Goal: Task Accomplishment & Management: Manage account settings

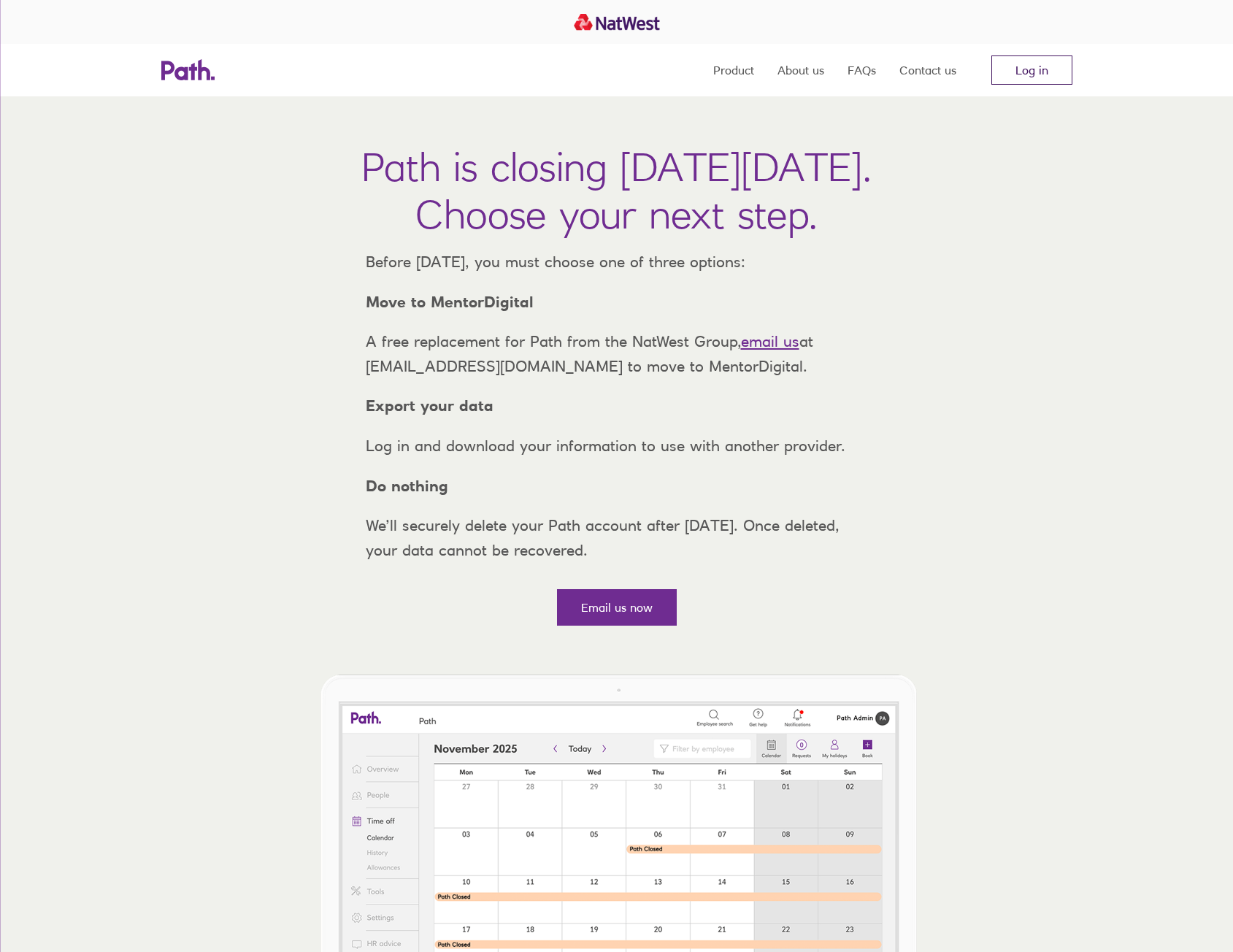
click at [995, 71] on link "Log in" at bounding box center [1032, 70] width 81 height 29
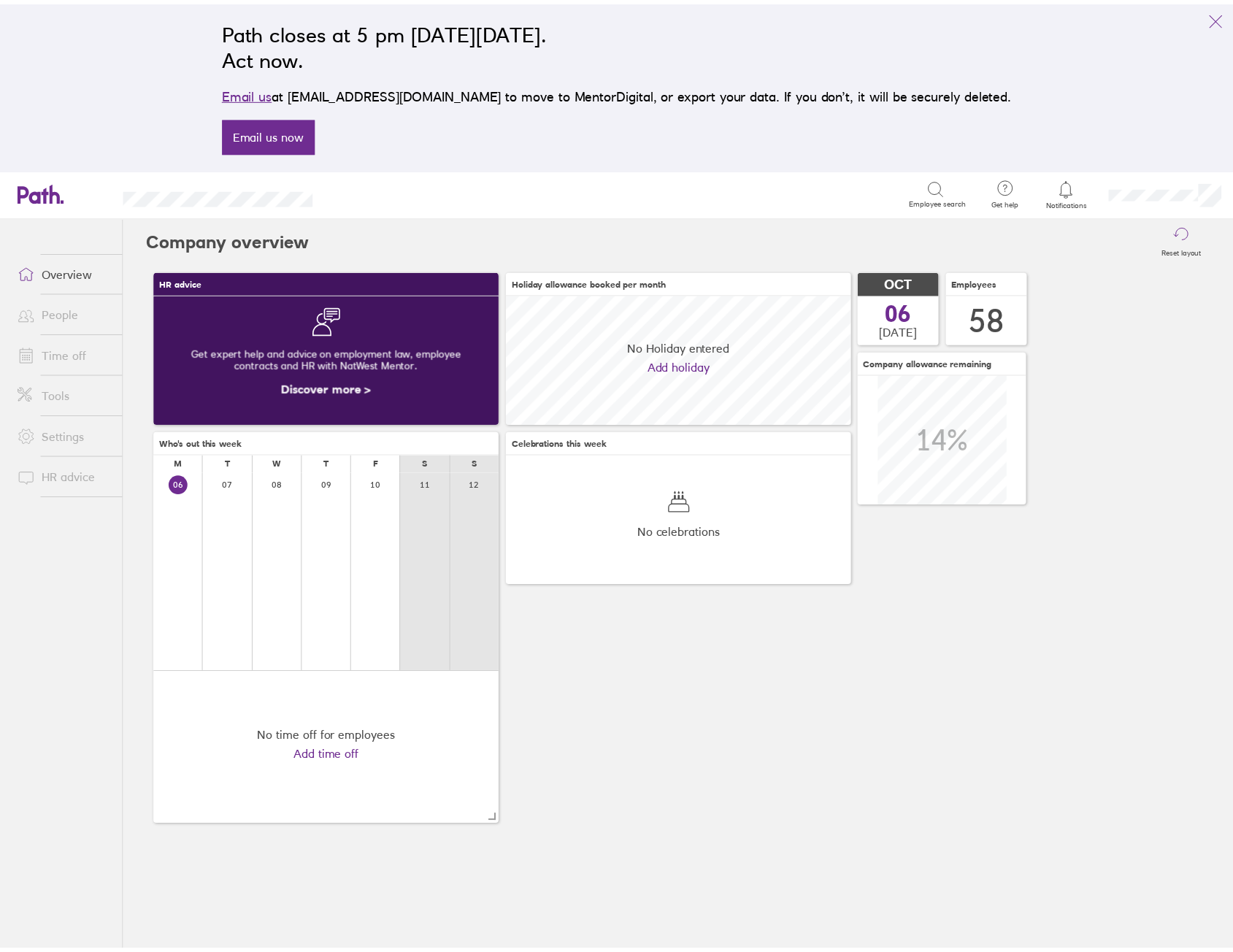
scroll to position [130, 348]
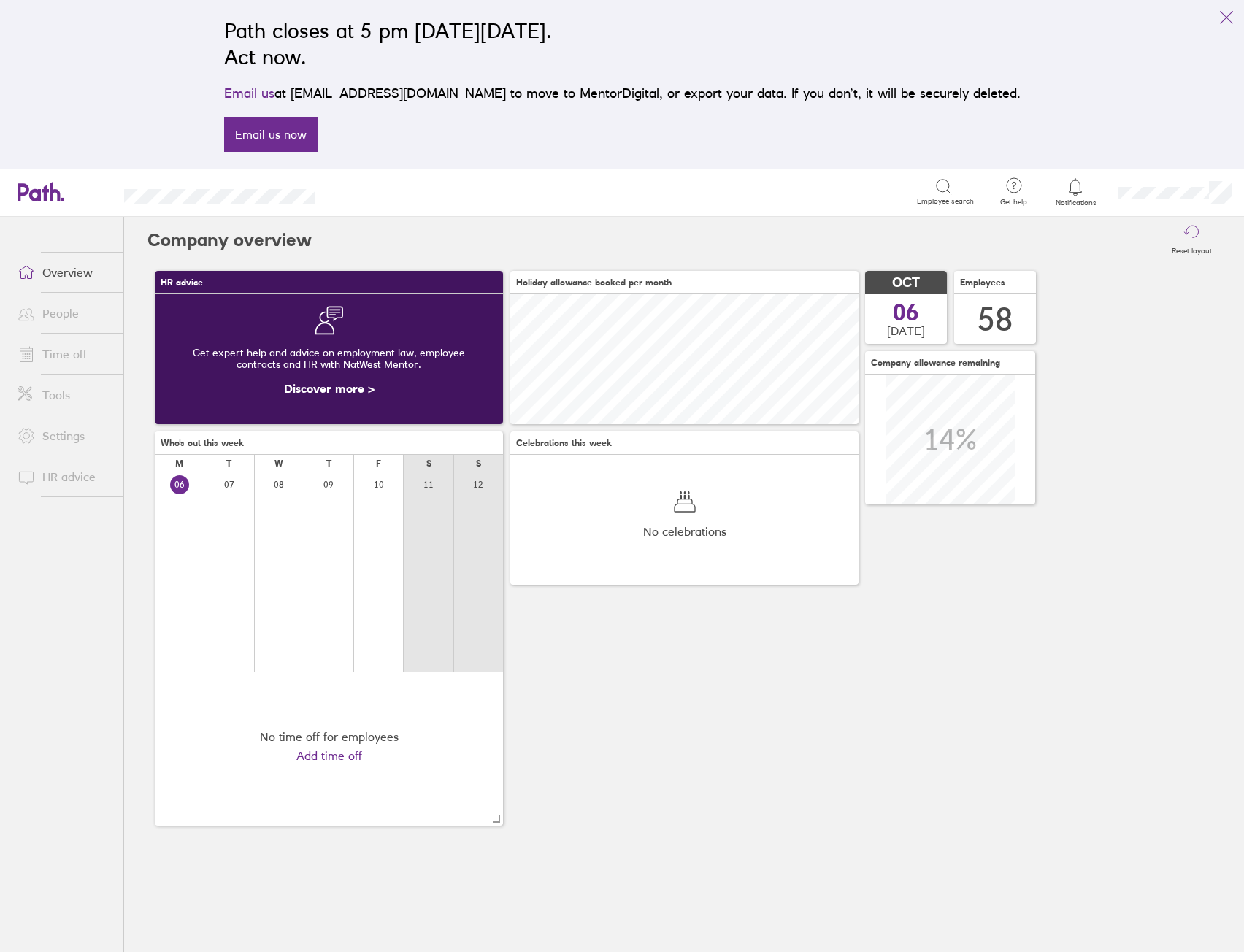
click at [70, 348] on link "Time off" at bounding box center [65, 354] width 117 height 29
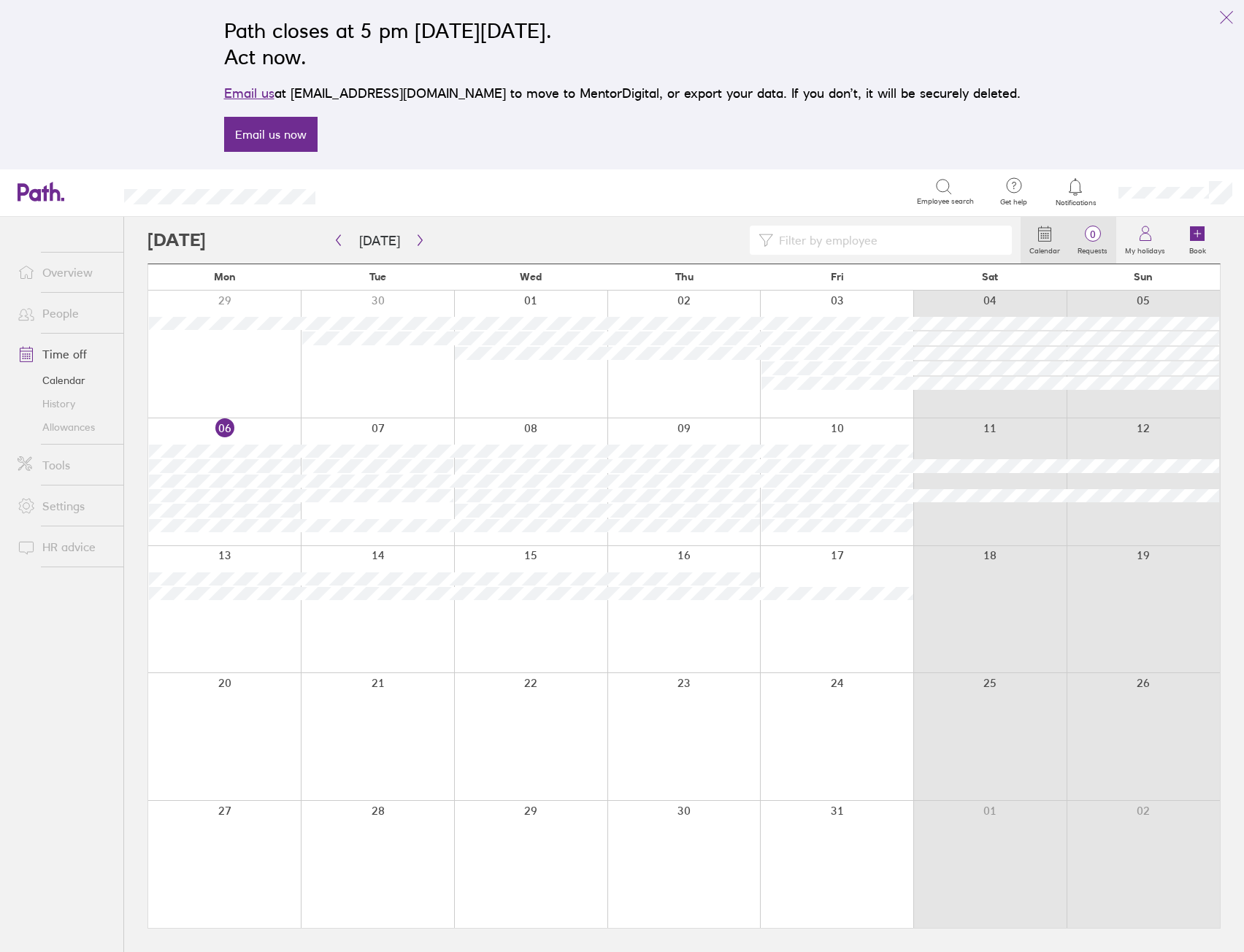
click at [1089, 248] on label "Requests" at bounding box center [1092, 249] width 48 height 13
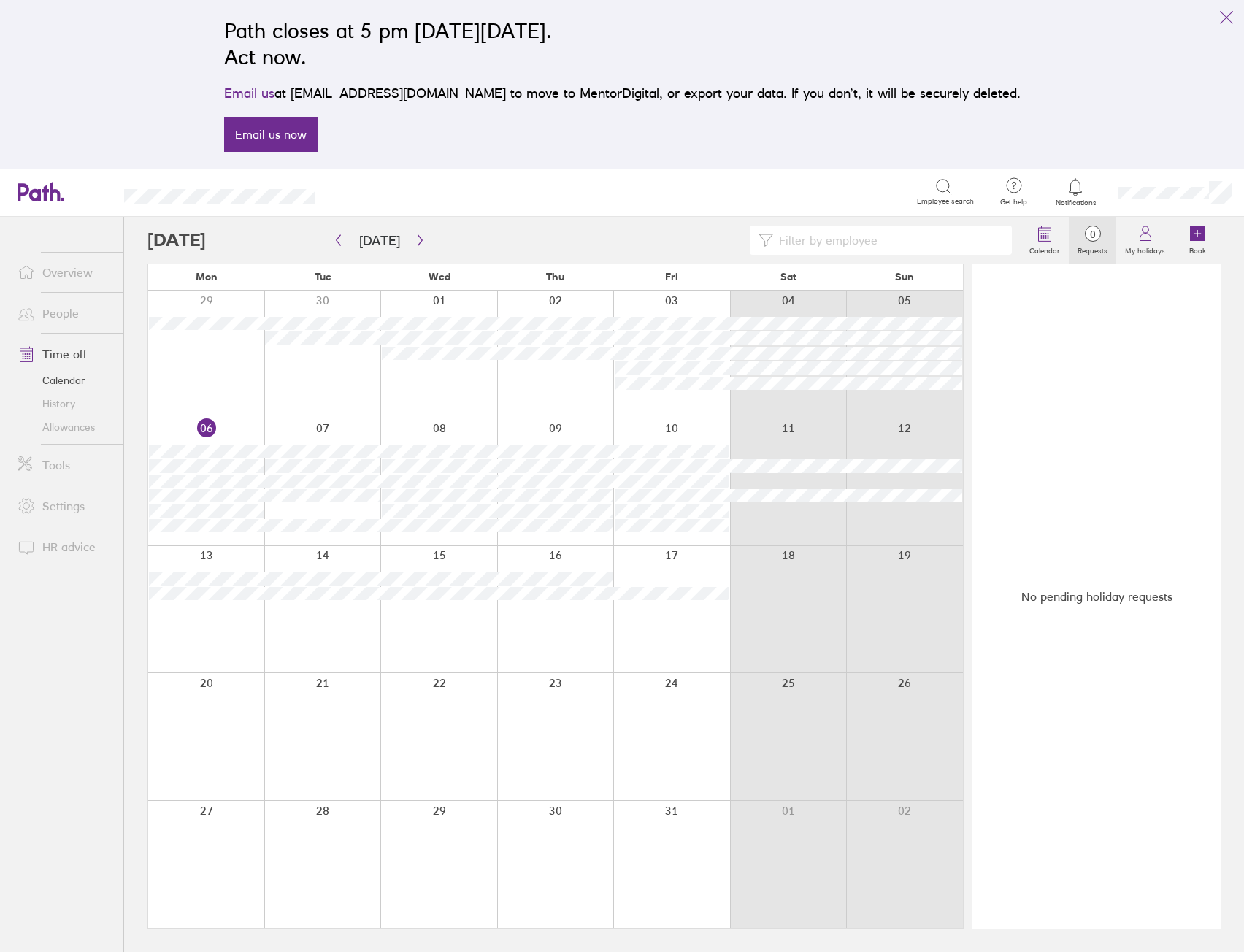
drag, startPoint x: 1094, startPoint y: 234, endPoint x: 1077, endPoint y: 241, distance: 18.4
click at [1095, 234] on span "0" at bounding box center [1092, 234] width 48 height 12
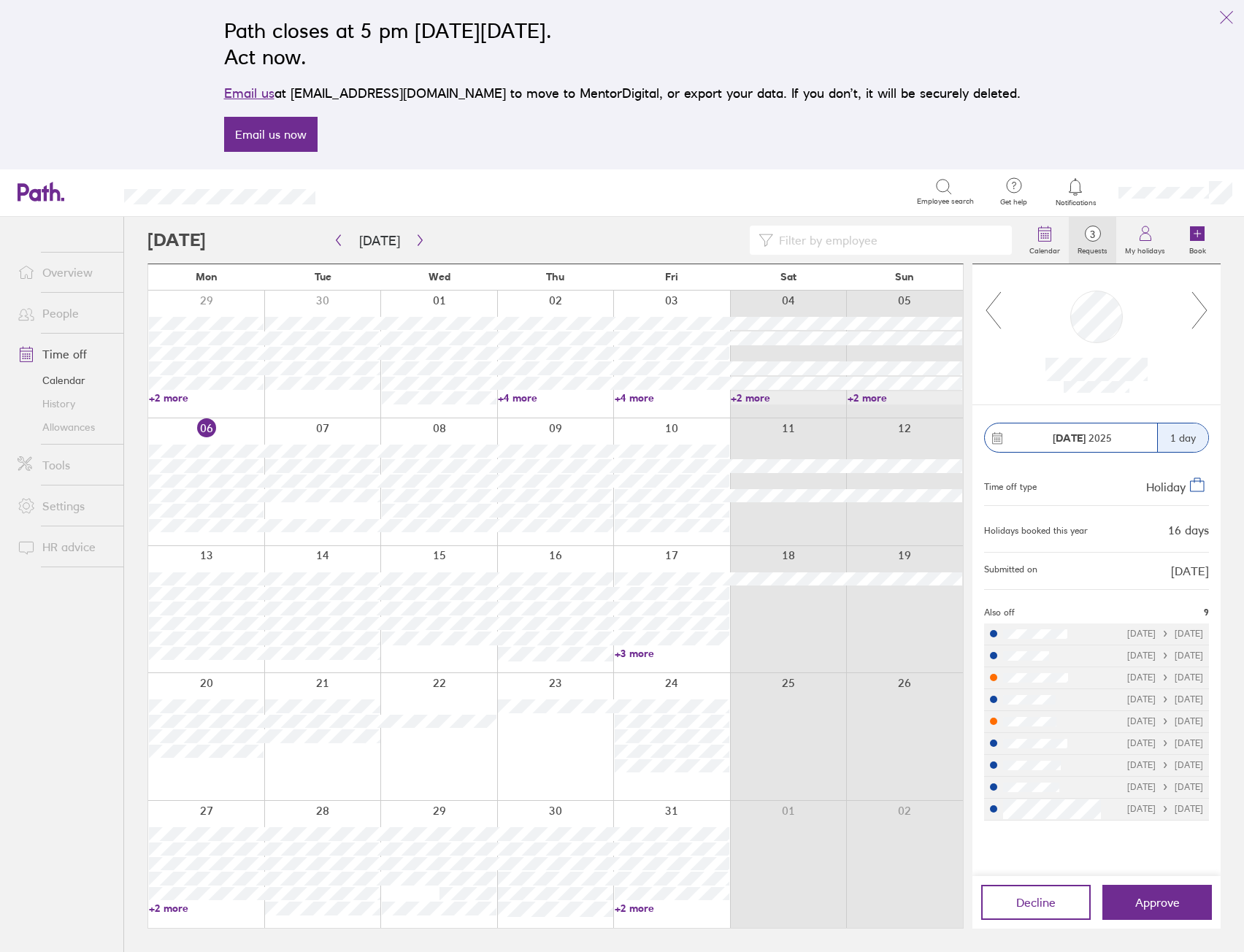
click at [1195, 311] on icon at bounding box center [1199, 310] width 18 height 40
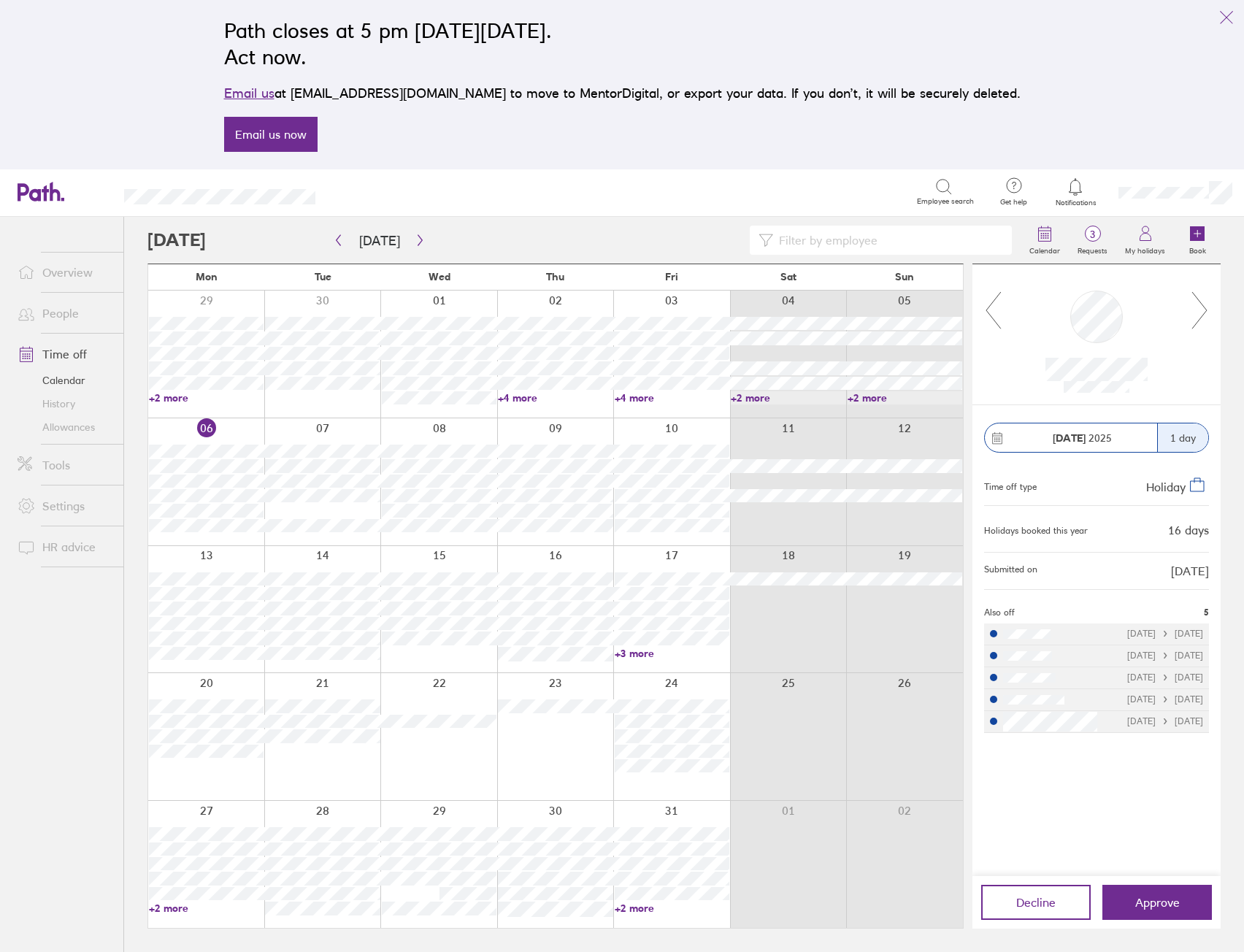
click at [1197, 304] on icon at bounding box center [1199, 310] width 18 height 40
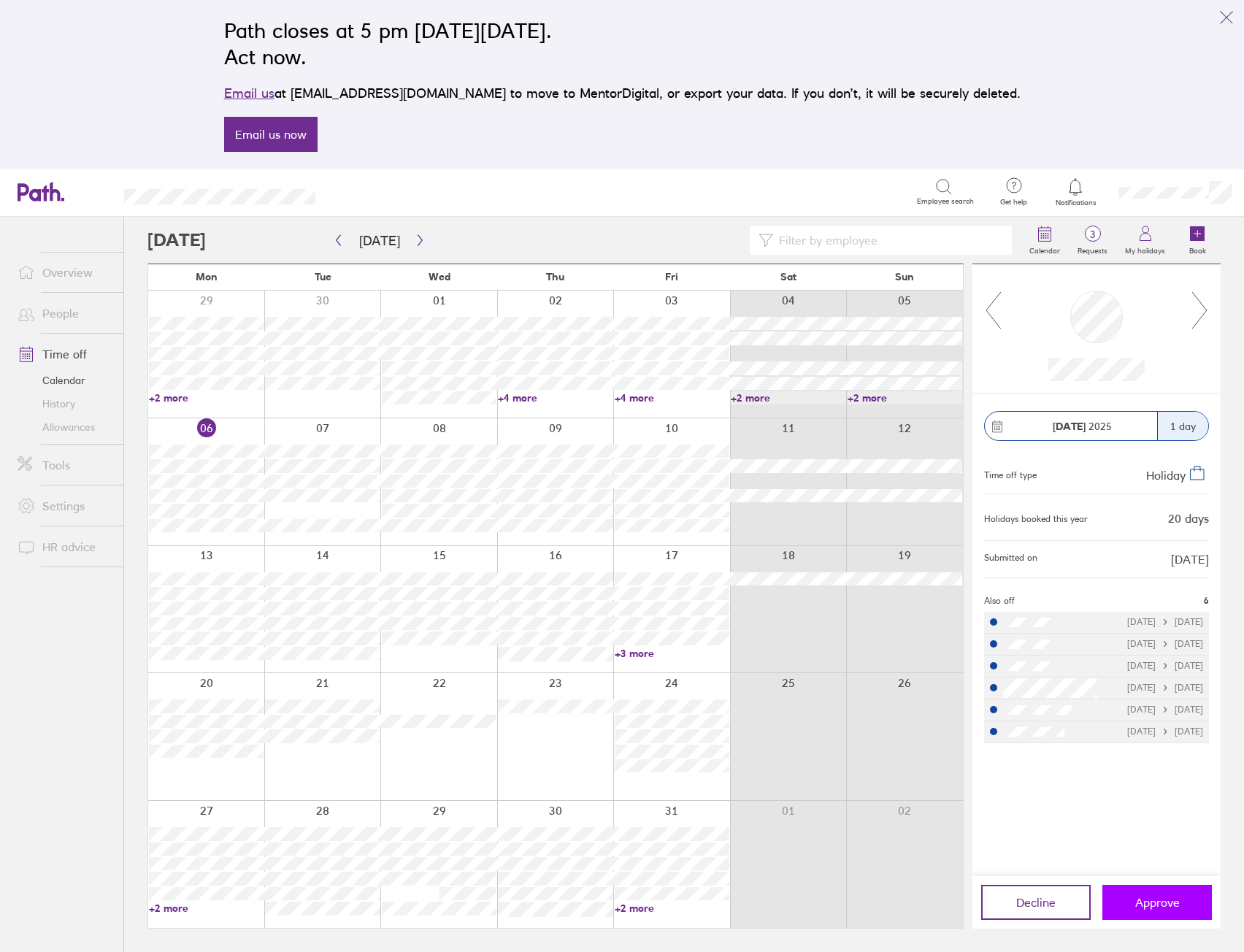
click at [1159, 900] on span "Approve" at bounding box center [1157, 902] width 45 height 13
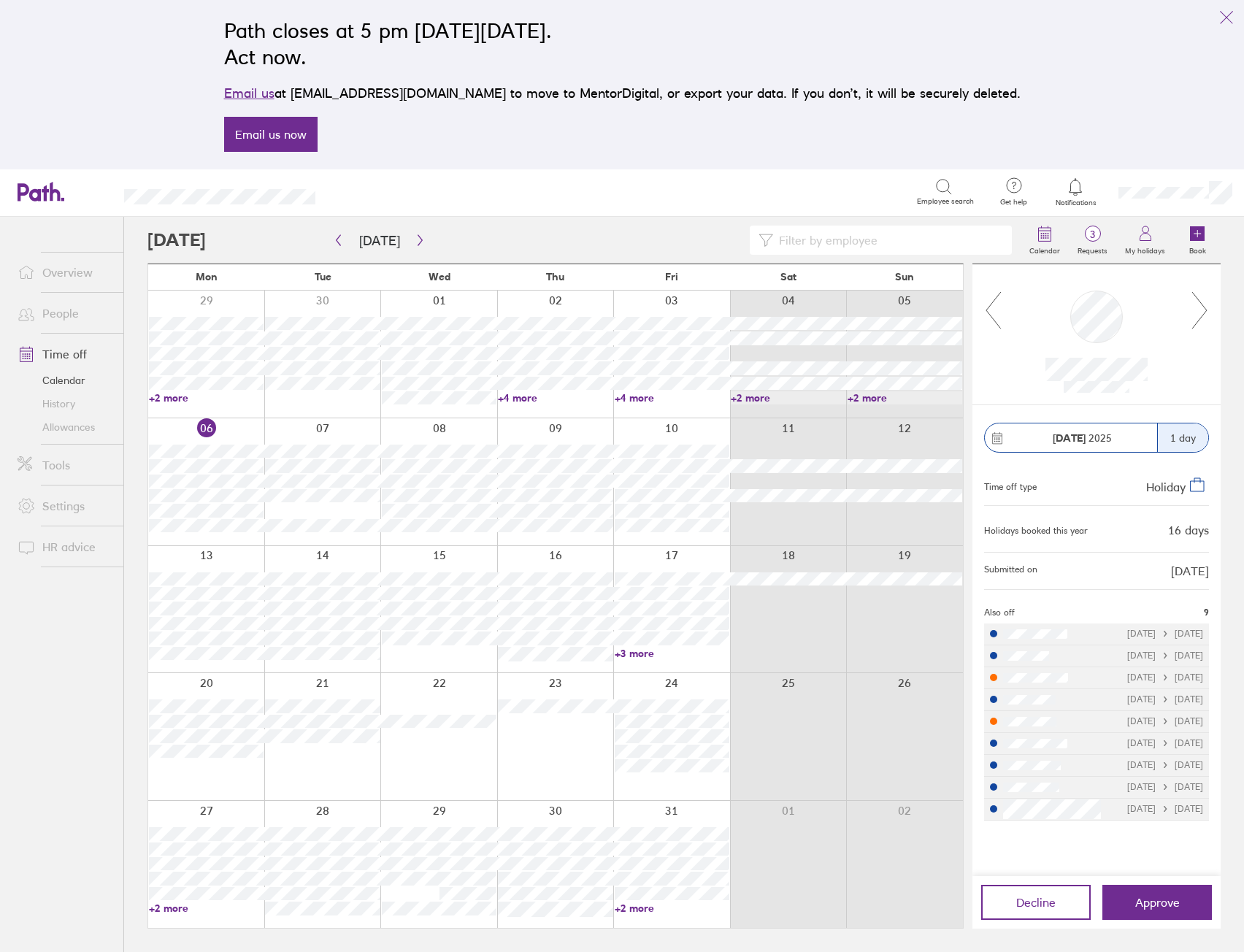
click at [1192, 313] on icon at bounding box center [1199, 310] width 18 height 40
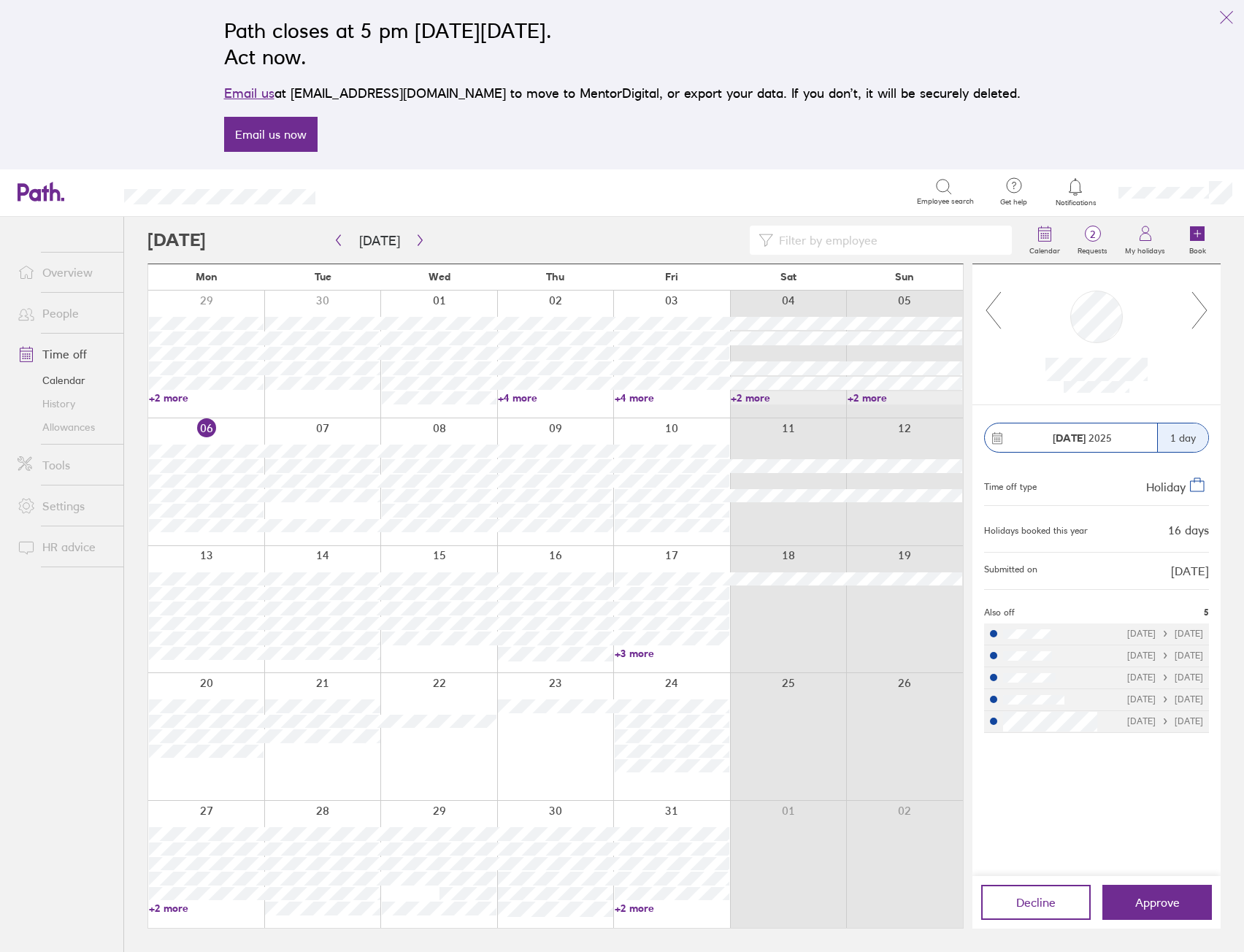
click at [1194, 313] on icon at bounding box center [1199, 310] width 18 height 40
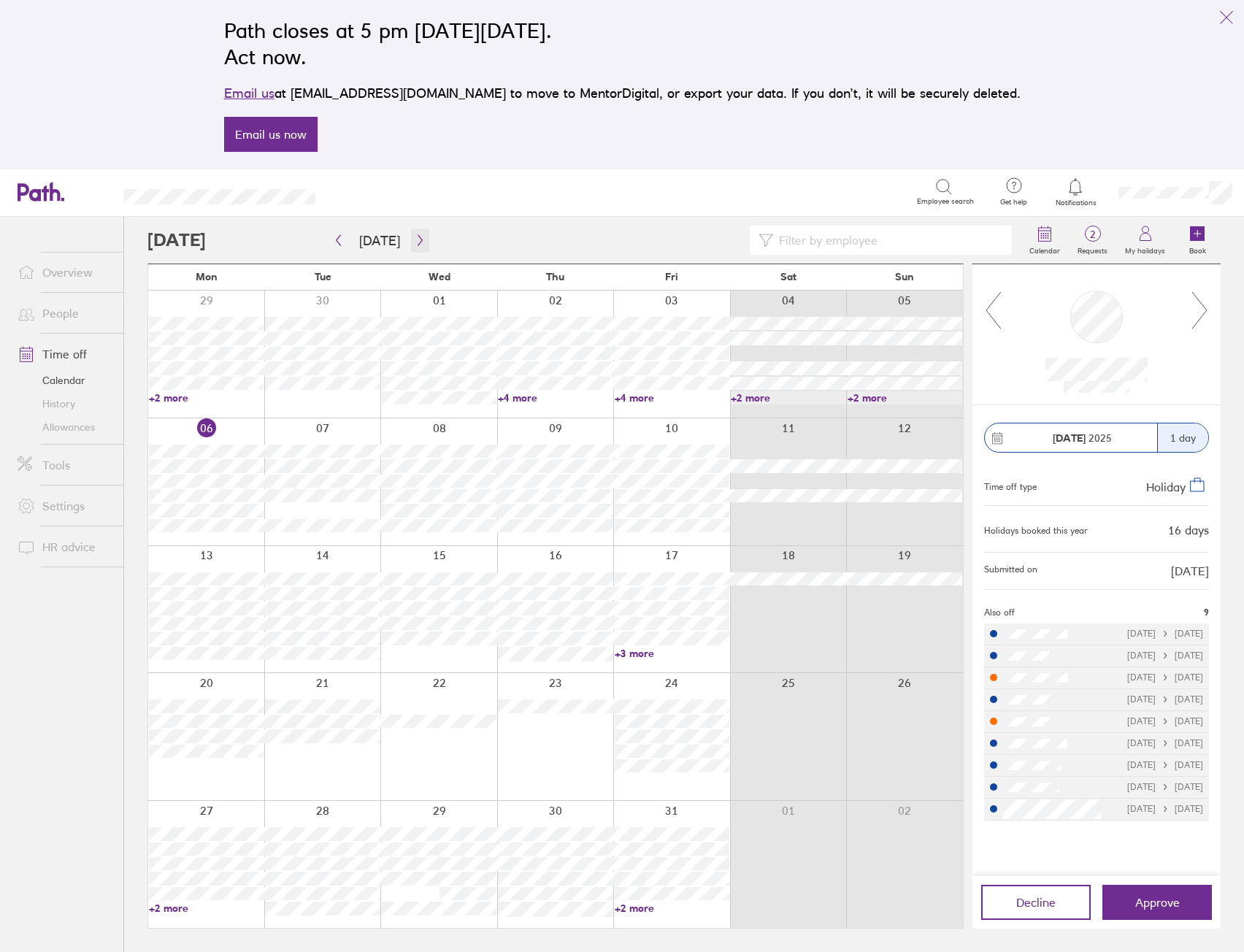
click at [415, 240] on icon "button" at bounding box center [420, 240] width 11 height 12
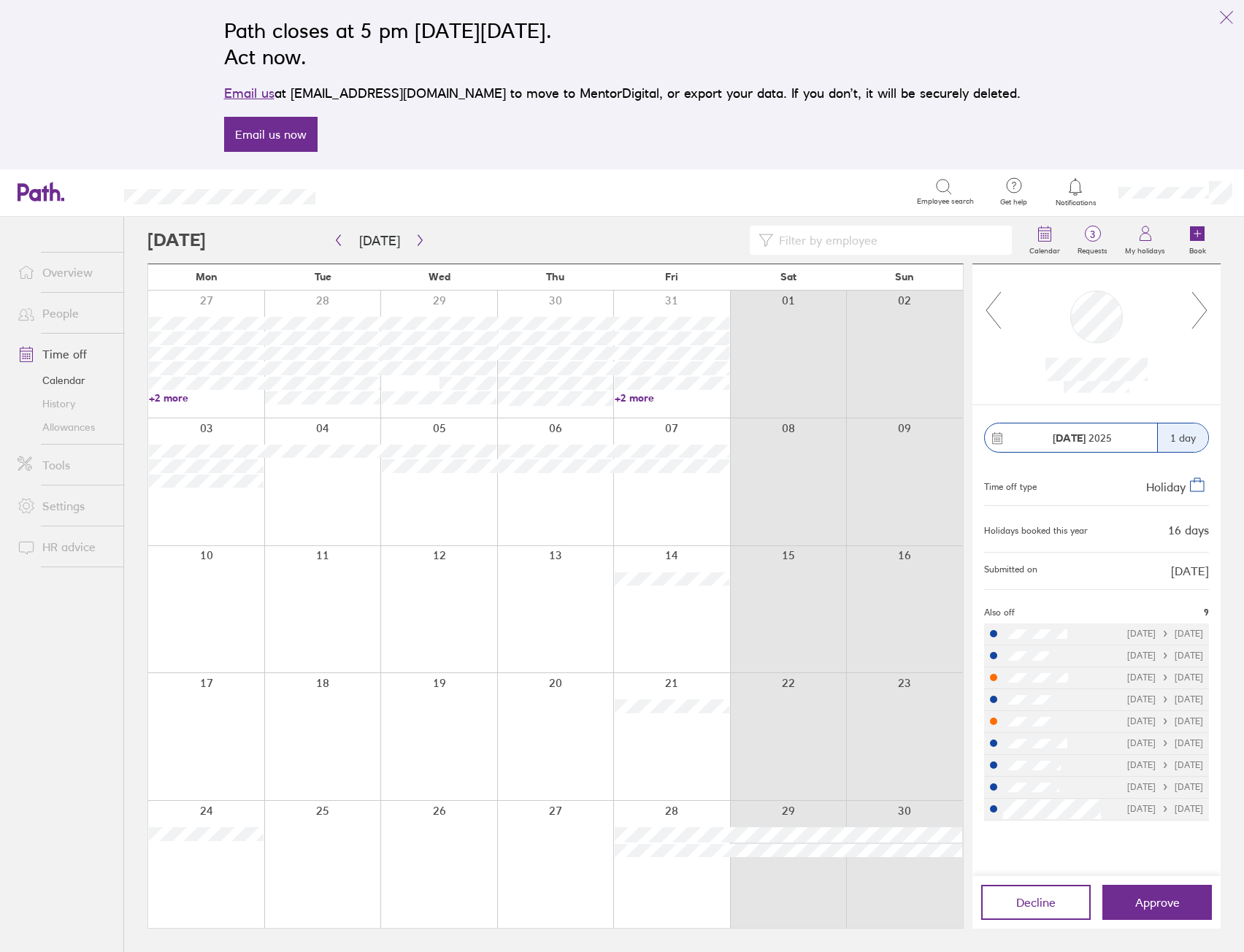
click at [1201, 310] on icon at bounding box center [1199, 310] width 18 height 40
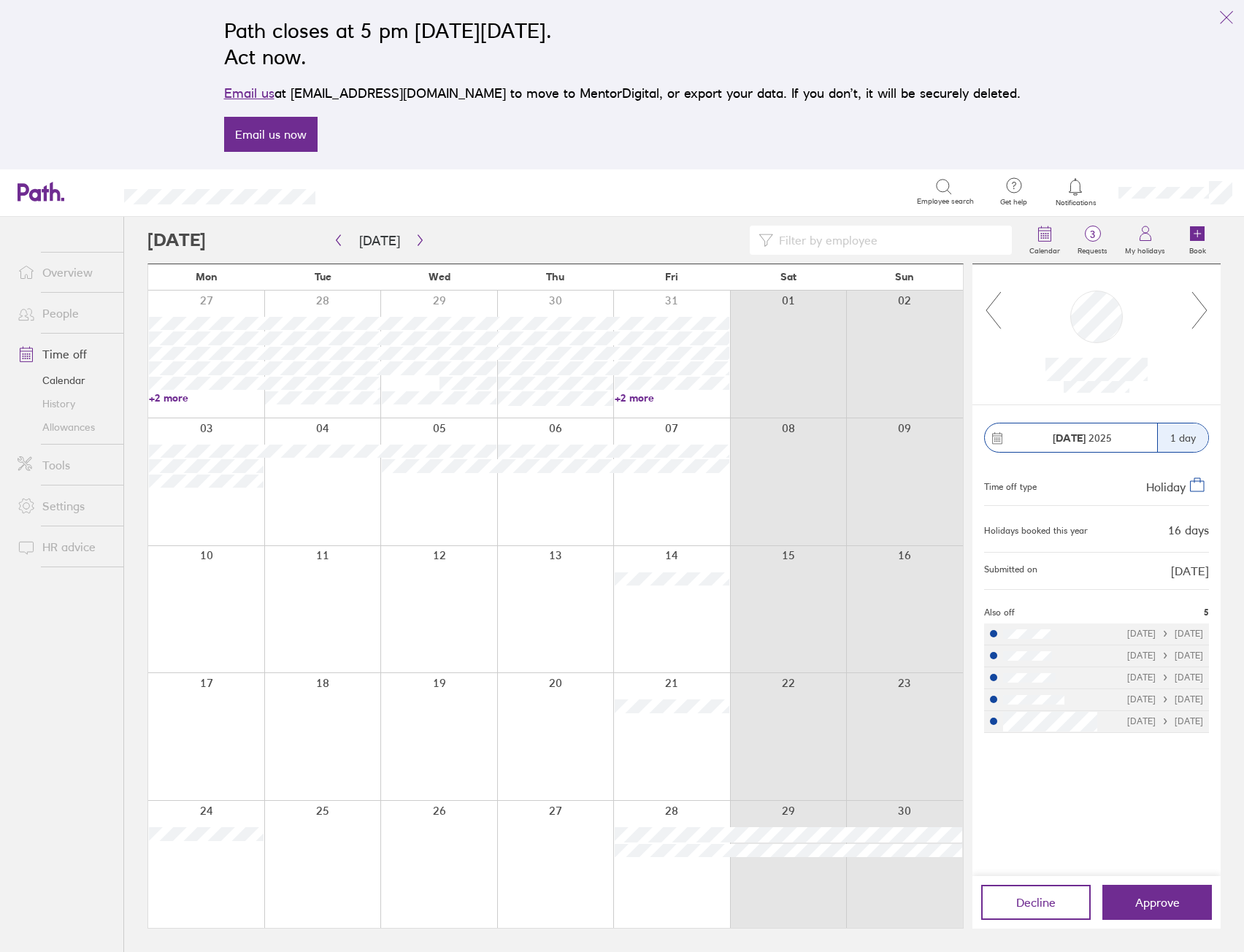
click at [1201, 310] on icon at bounding box center [1199, 310] width 18 height 40
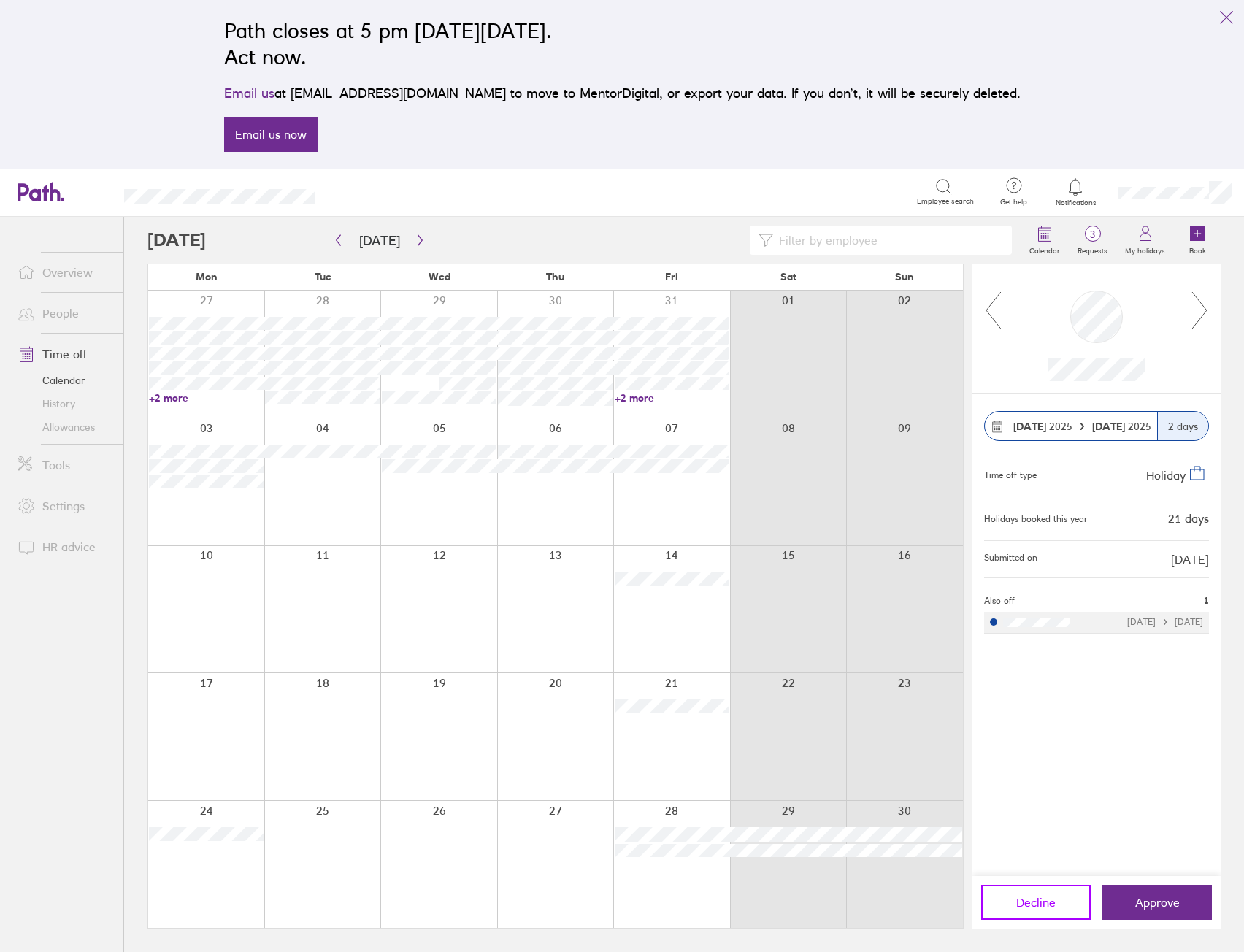
click at [1039, 896] on span "Decline" at bounding box center [1036, 902] width 40 height 13
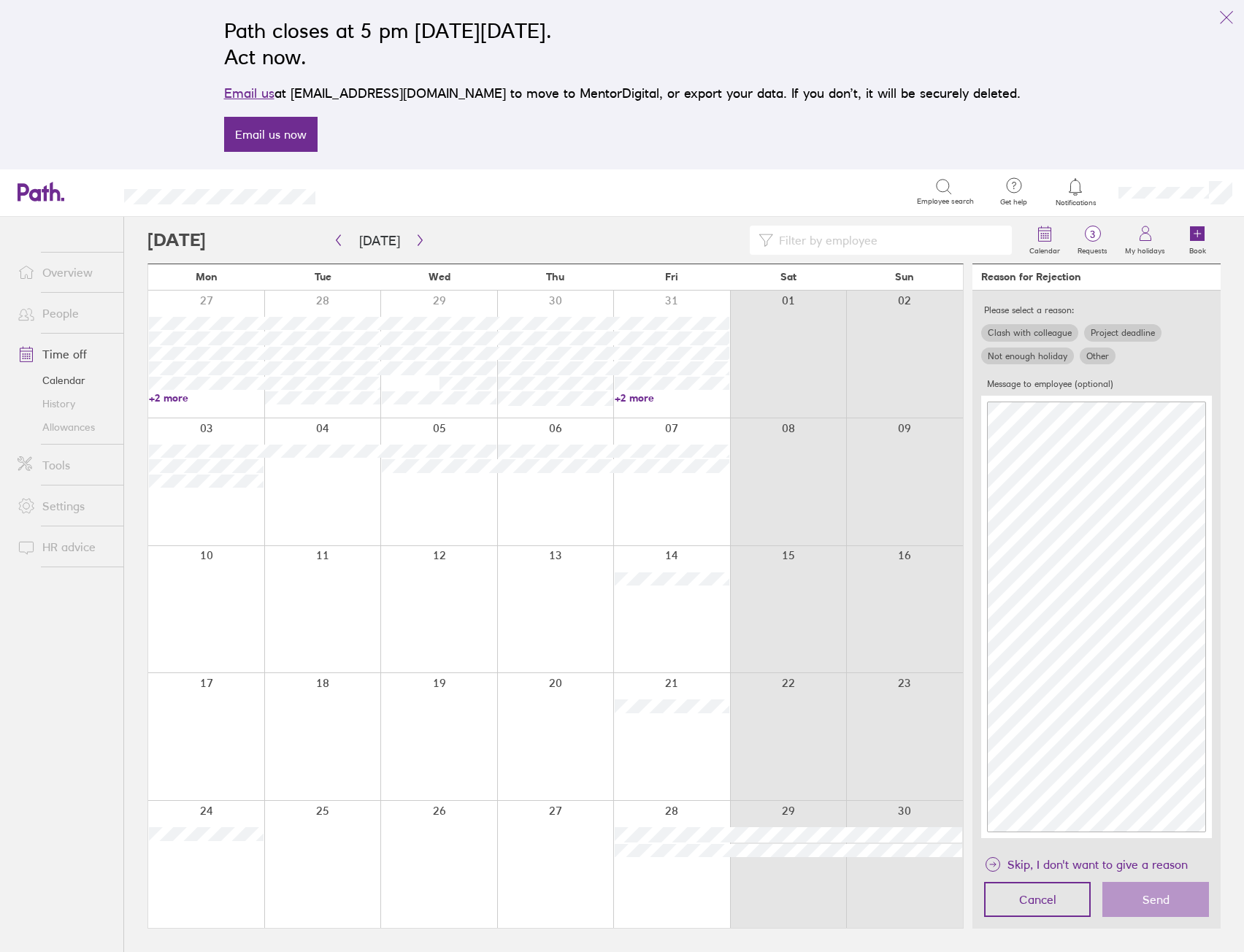
click at [1039, 356] on label "Not enough holiday" at bounding box center [1027, 356] width 92 height 18
click at [0, 0] on input "Not enough holiday" at bounding box center [0, 0] width 0 height 0
click at [1150, 893] on span "Send" at bounding box center [1155, 899] width 27 height 13
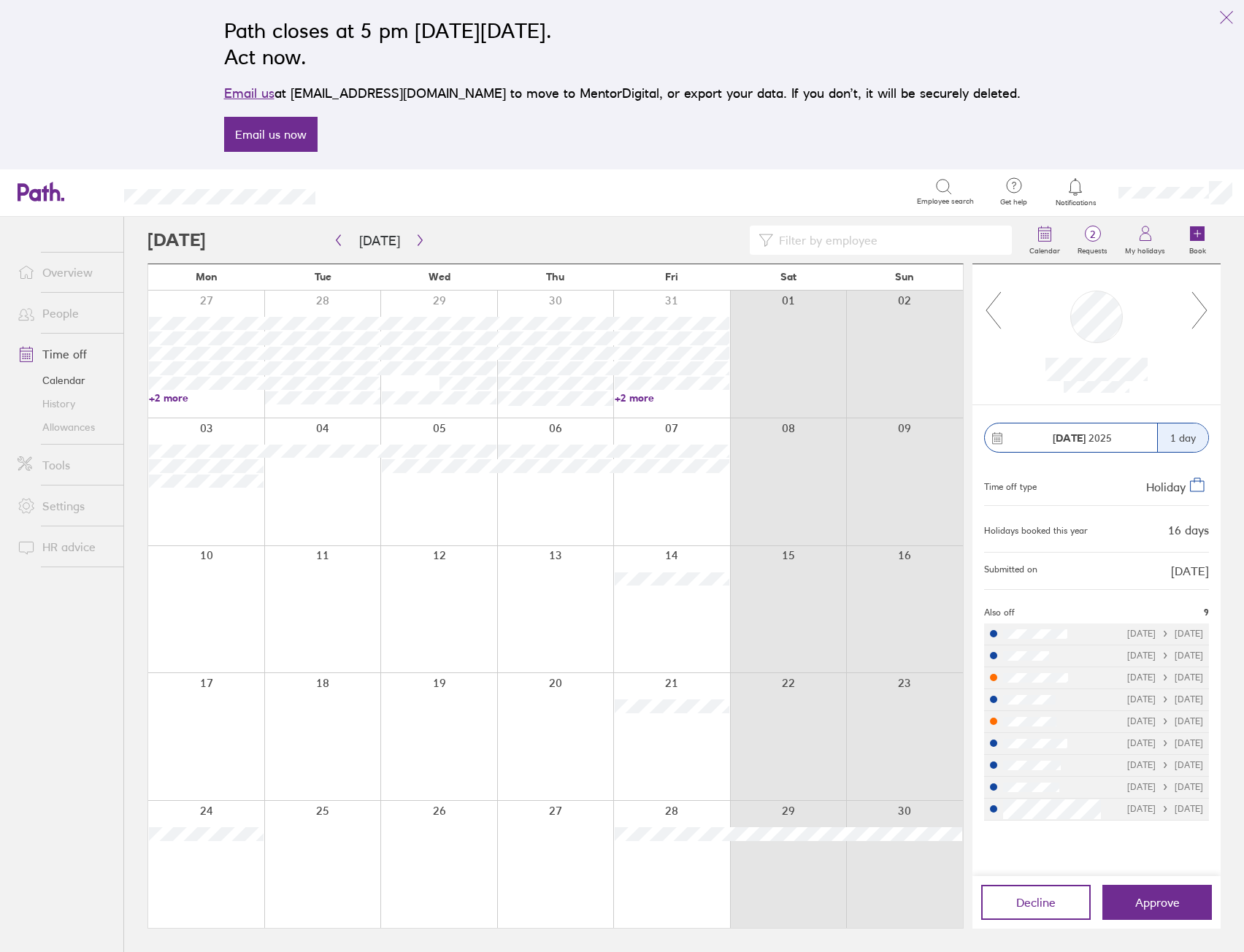
click at [82, 356] on link "Time off" at bounding box center [65, 354] width 117 height 29
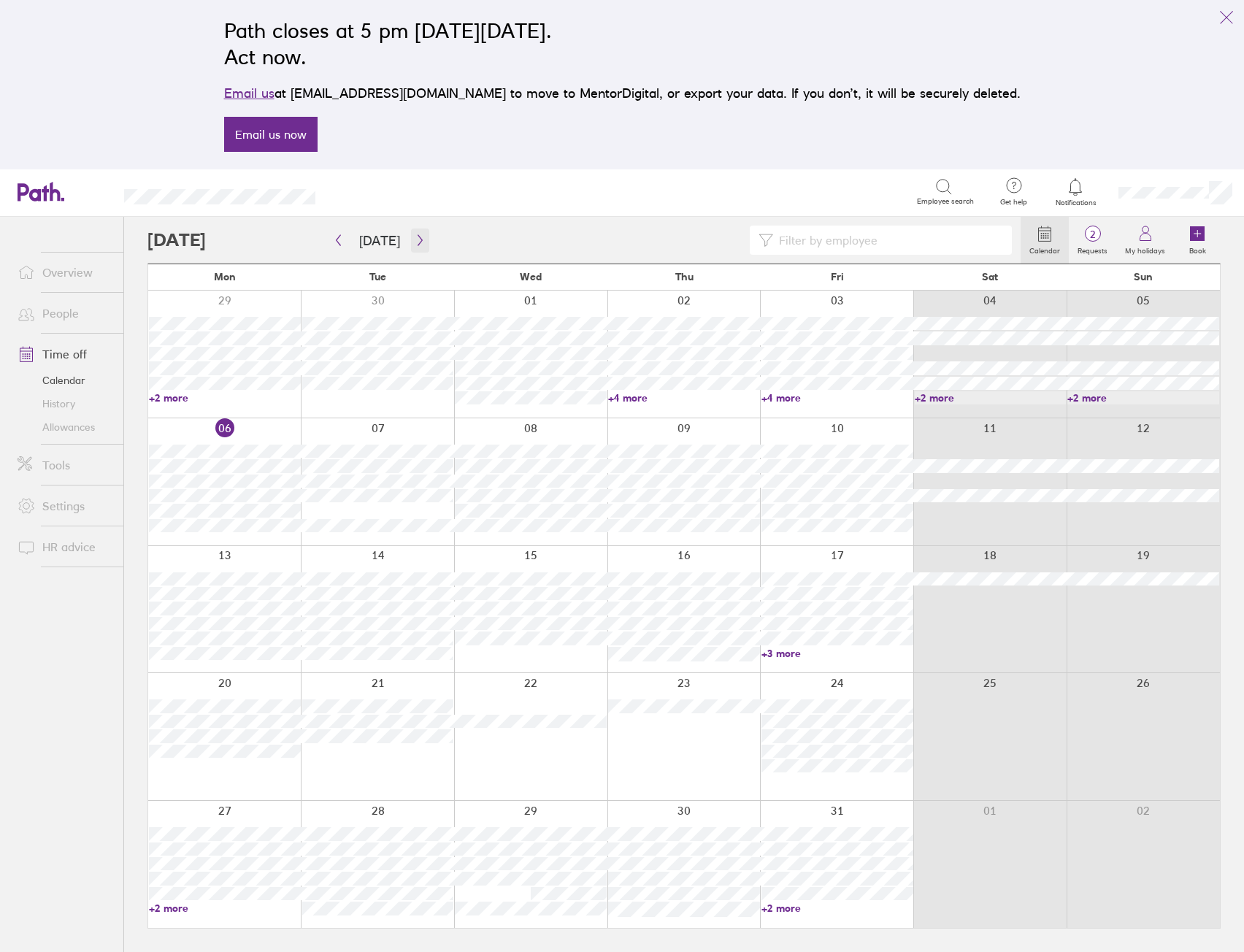
click at [415, 244] on icon "button" at bounding box center [420, 240] width 11 height 12
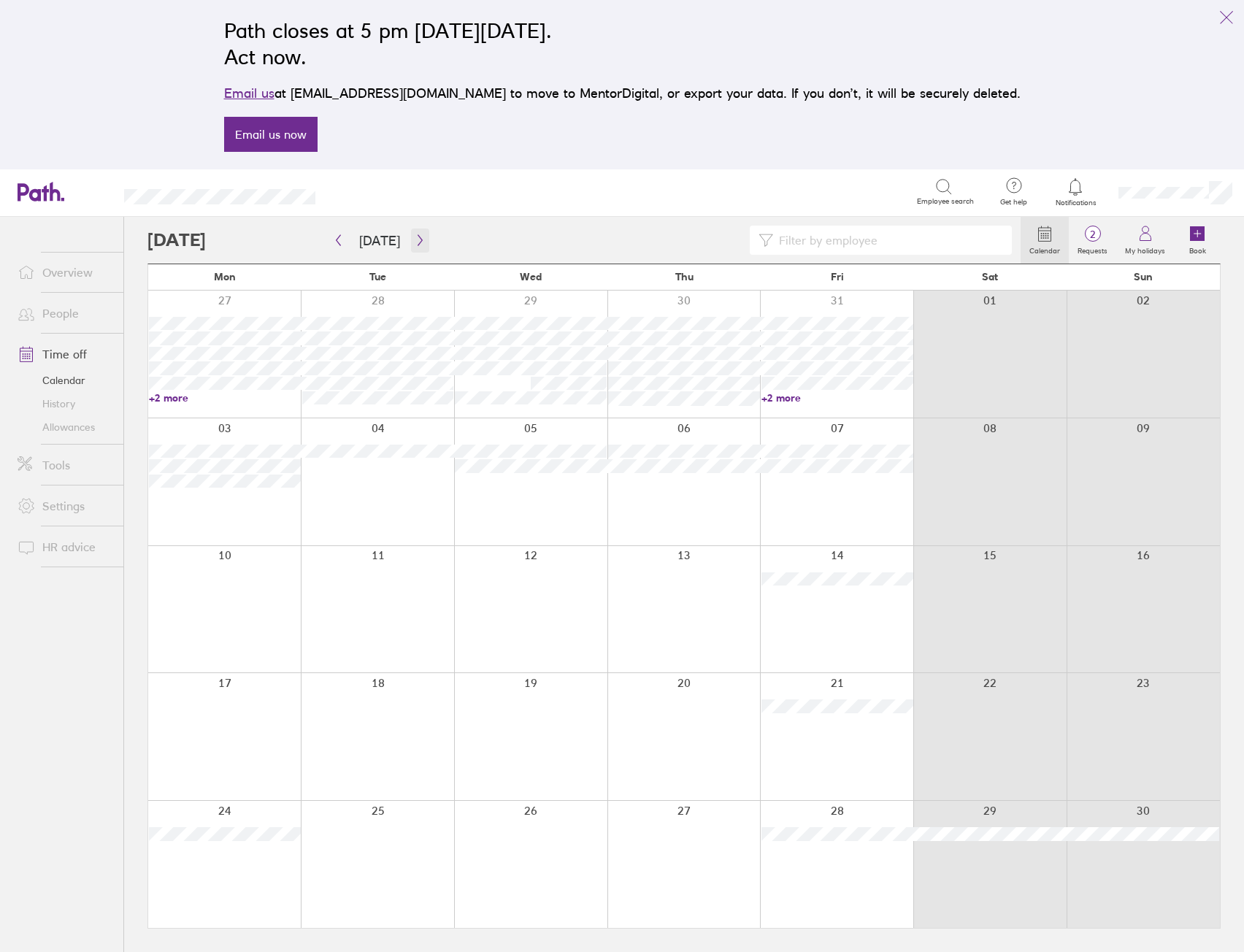
click at [415, 236] on icon "button" at bounding box center [420, 240] width 11 height 12
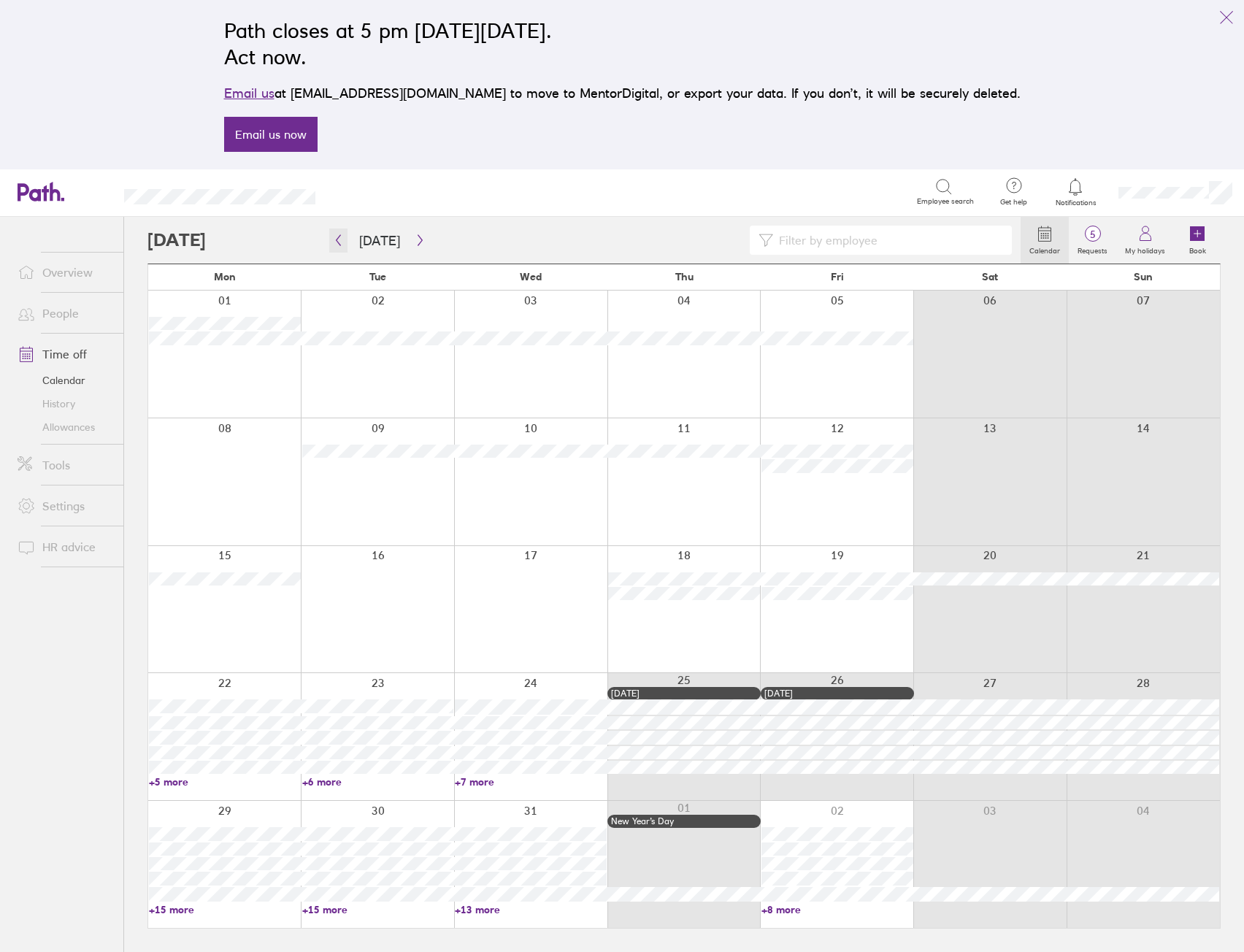
click at [339, 242] on icon "button" at bounding box center [338, 240] width 11 height 12
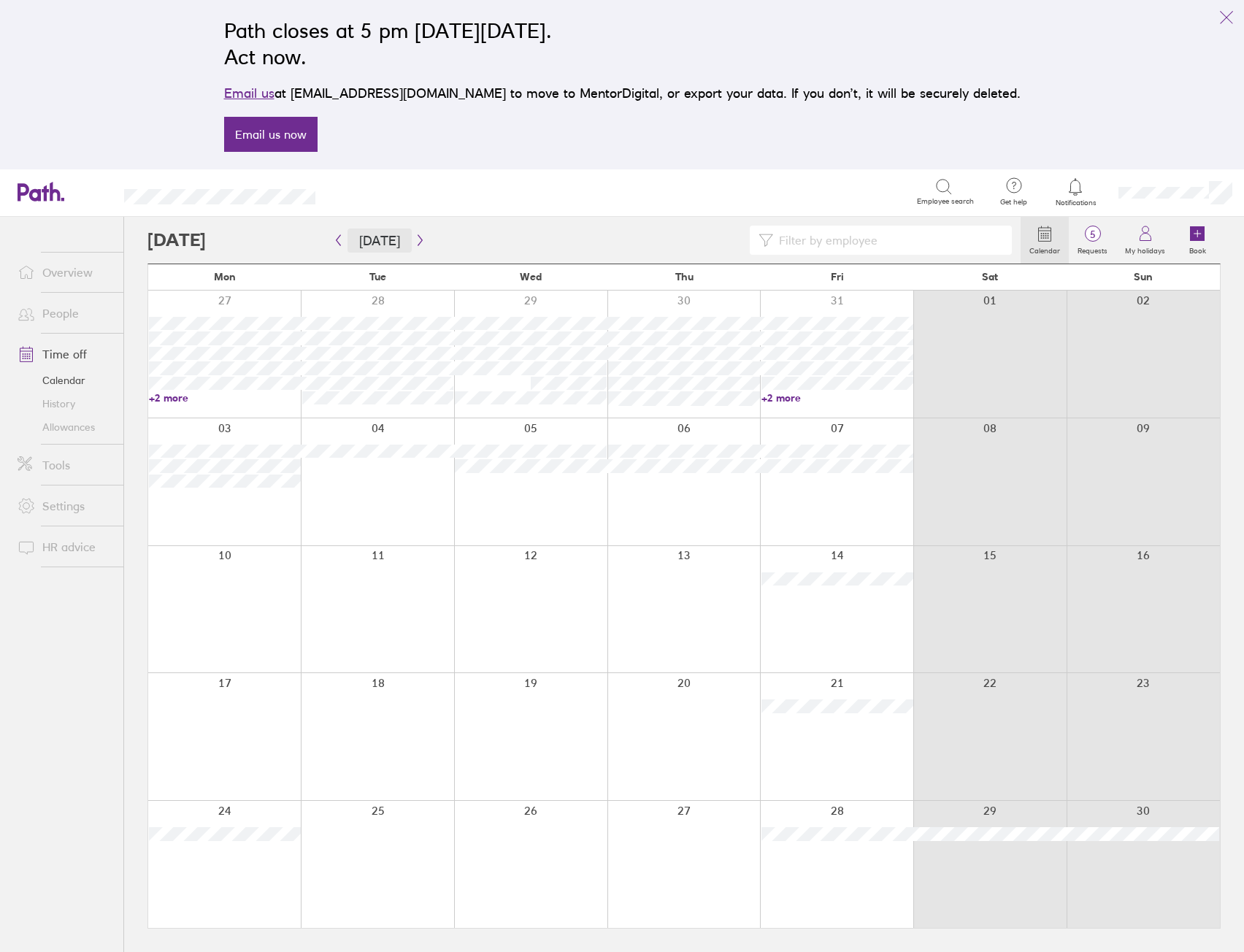
click at [382, 232] on button "[DATE]" at bounding box center [379, 240] width 65 height 24
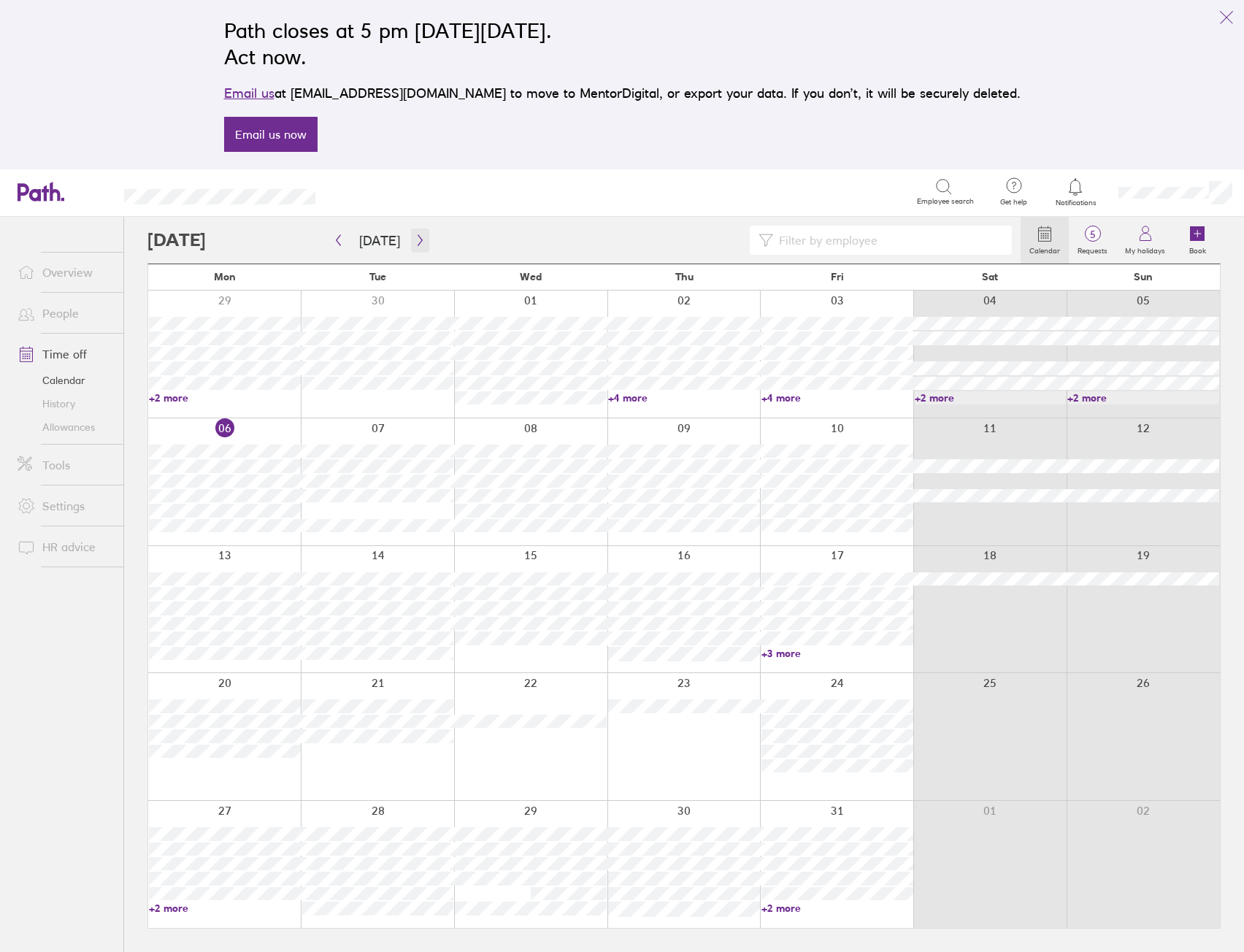
click at [423, 245] on button "button" at bounding box center [420, 240] width 18 height 24
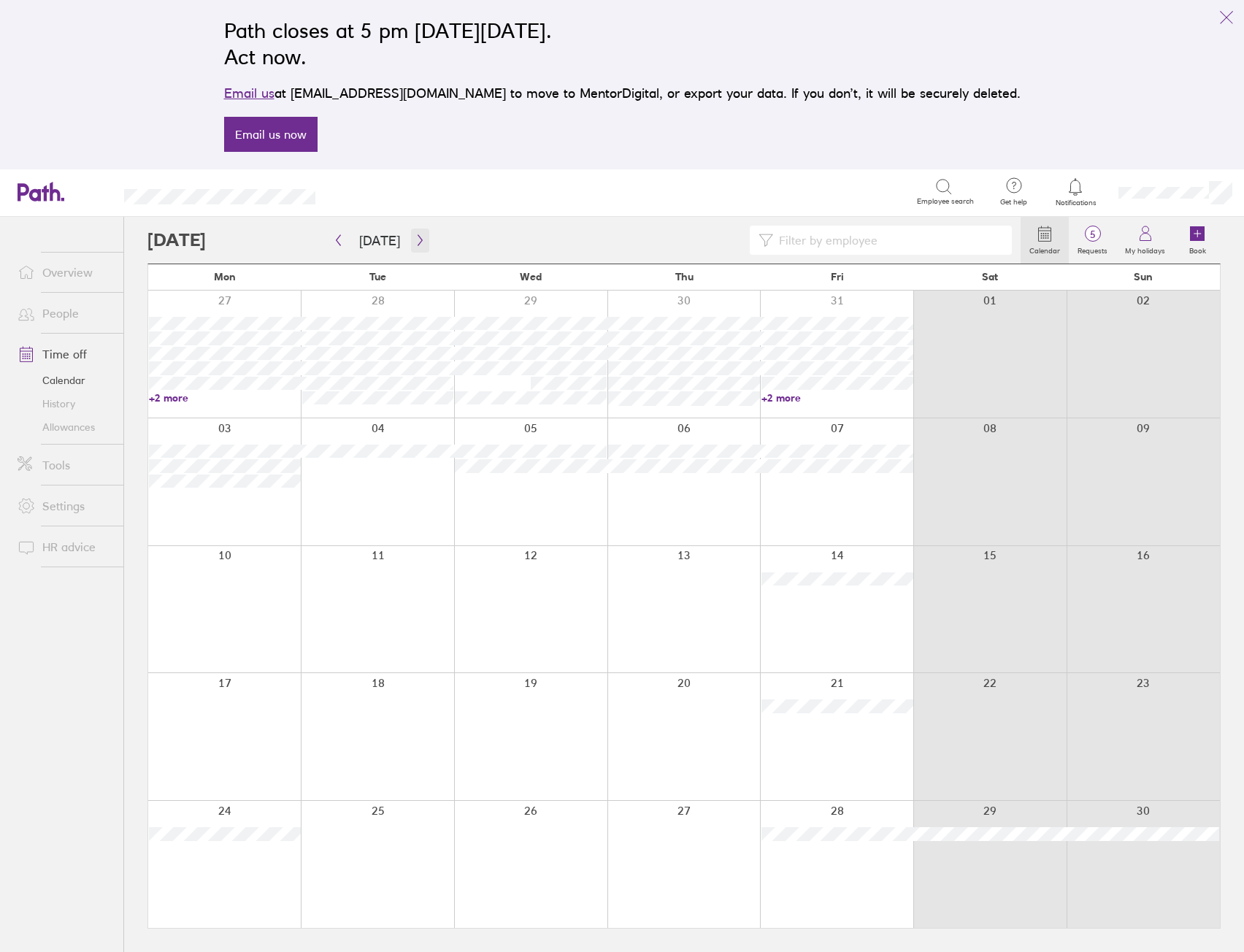
click at [418, 244] on icon "button" at bounding box center [420, 240] width 11 height 12
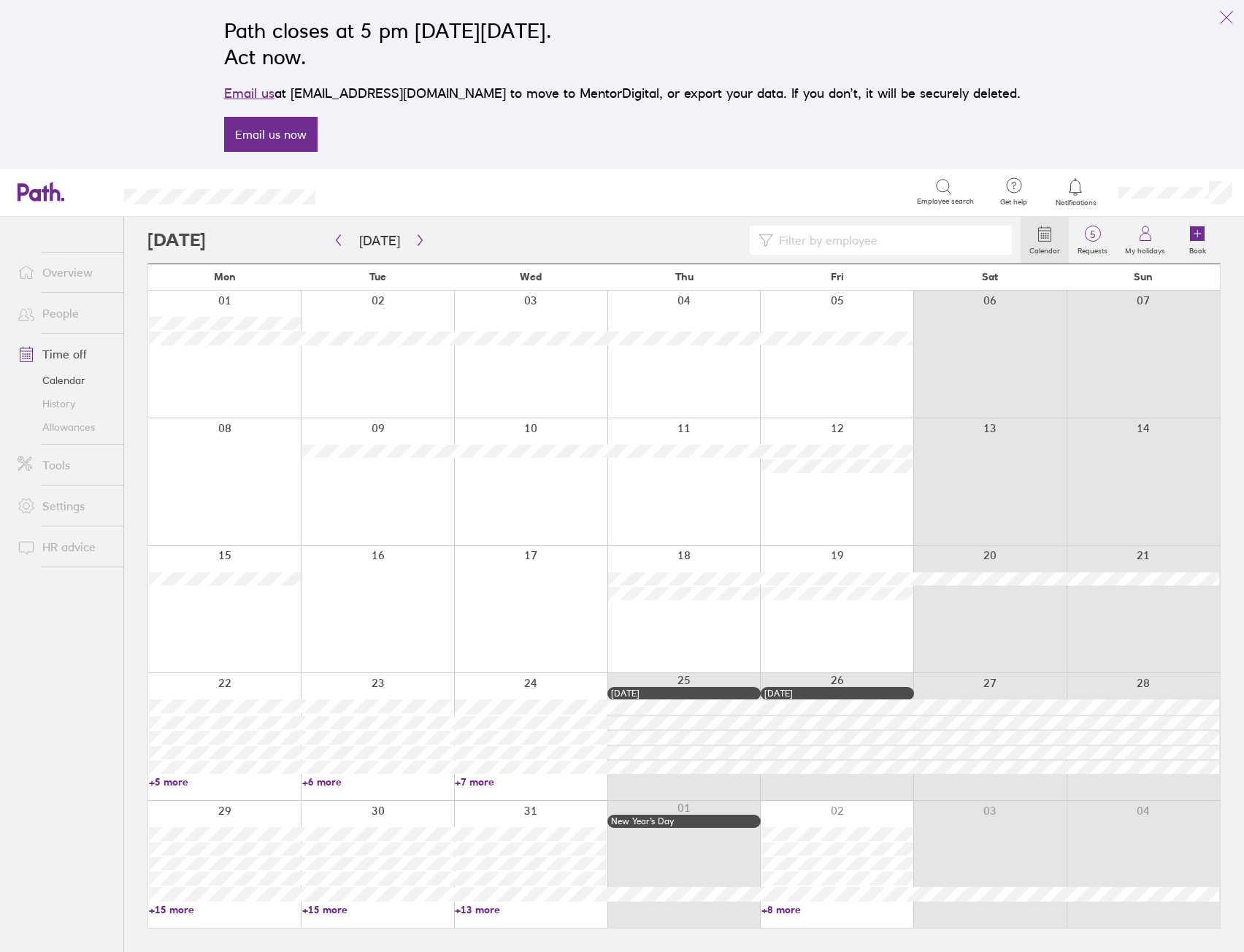
click at [180, 910] on link "+15 more" at bounding box center [225, 909] width 152 height 13
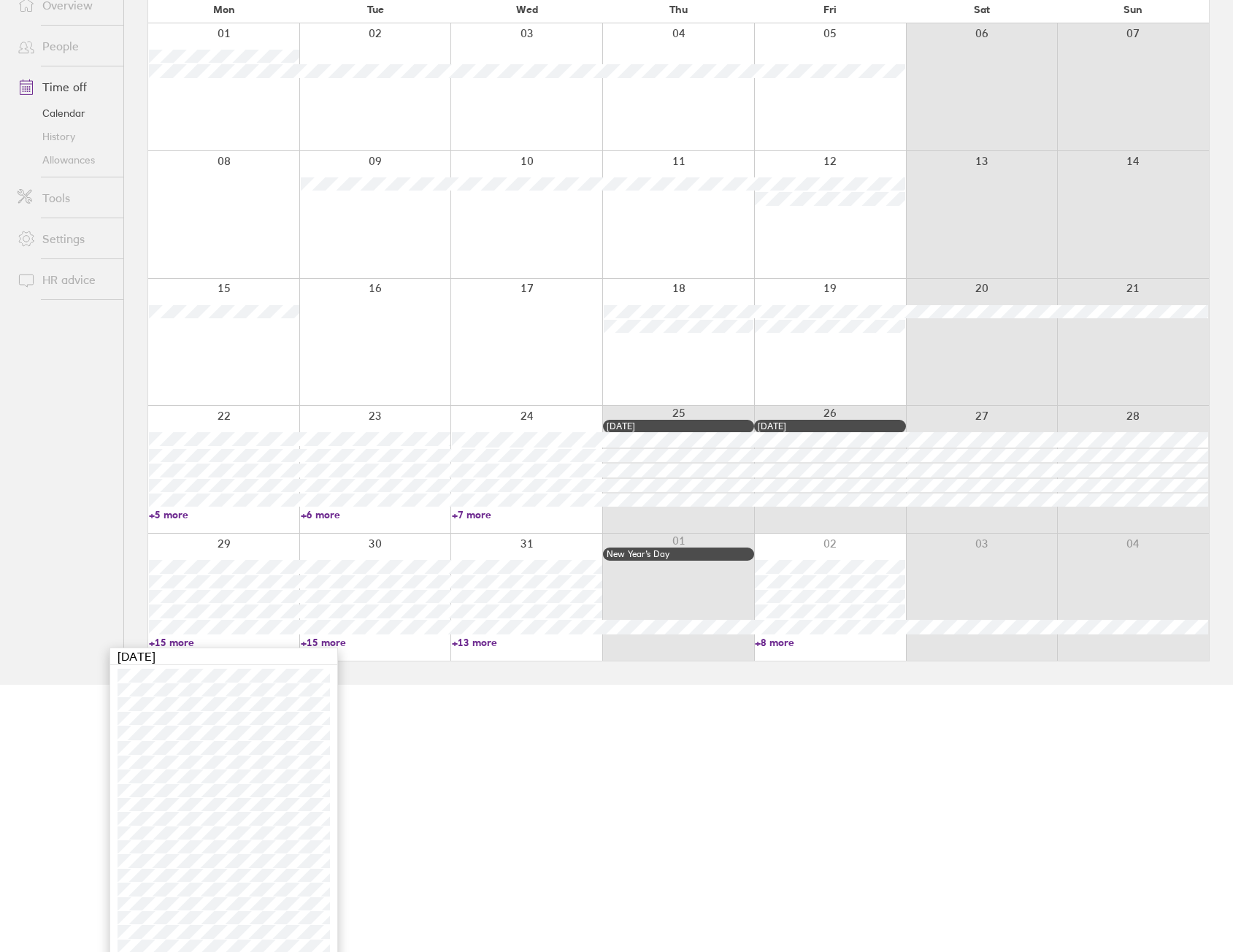
scroll to position [277, 0]
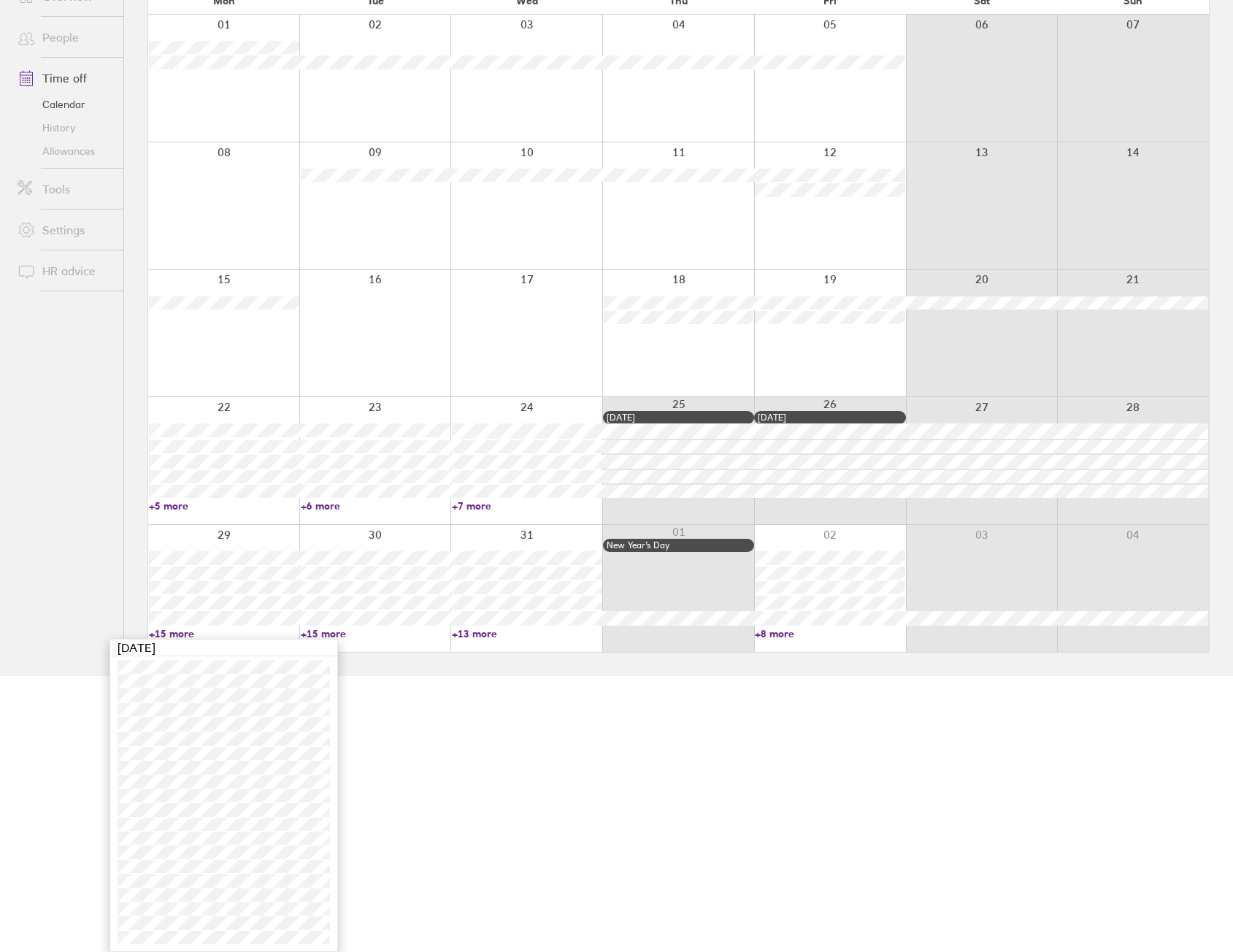
click at [164, 506] on link "+5 more" at bounding box center [224, 506] width 150 height 13
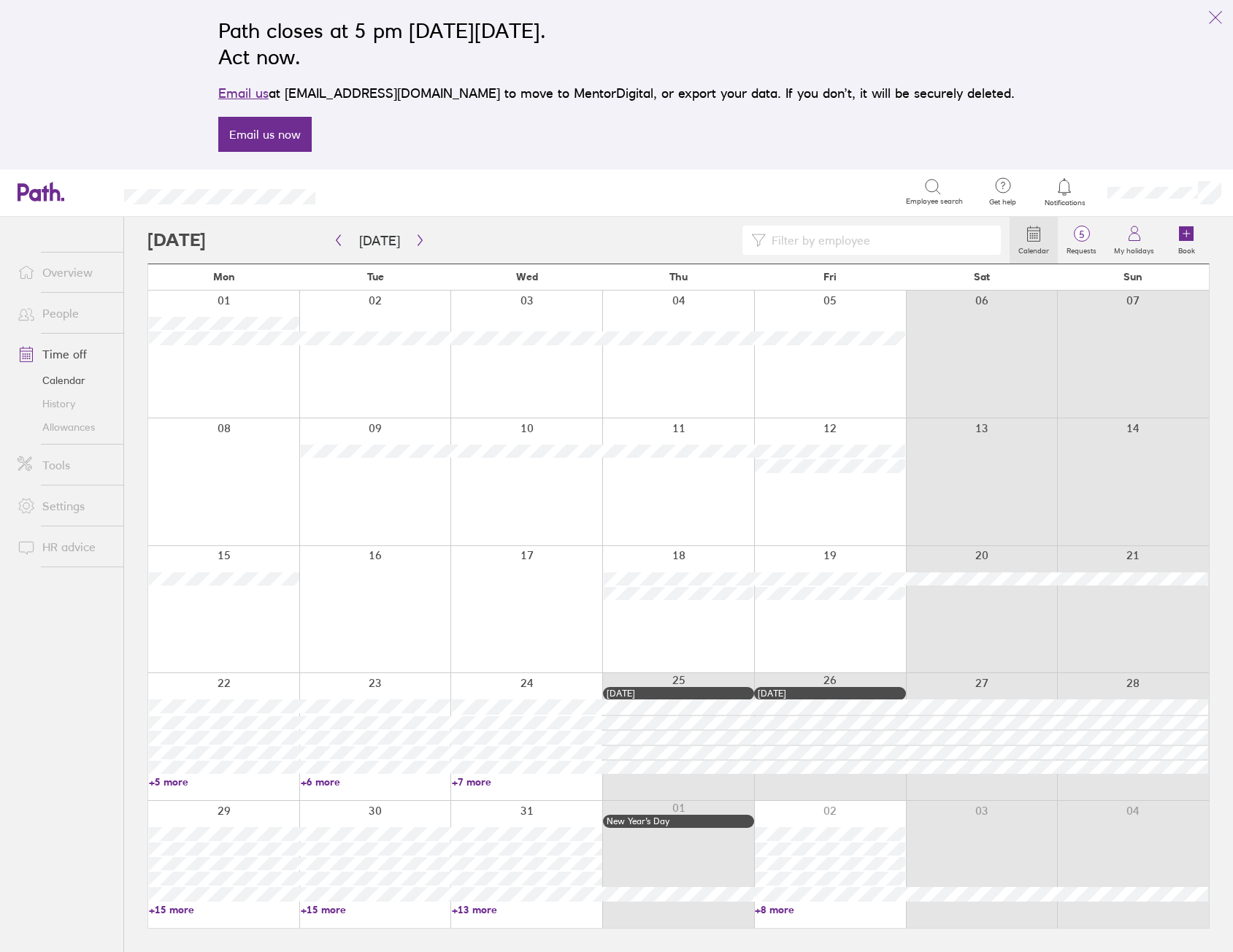
scroll to position [0, 0]
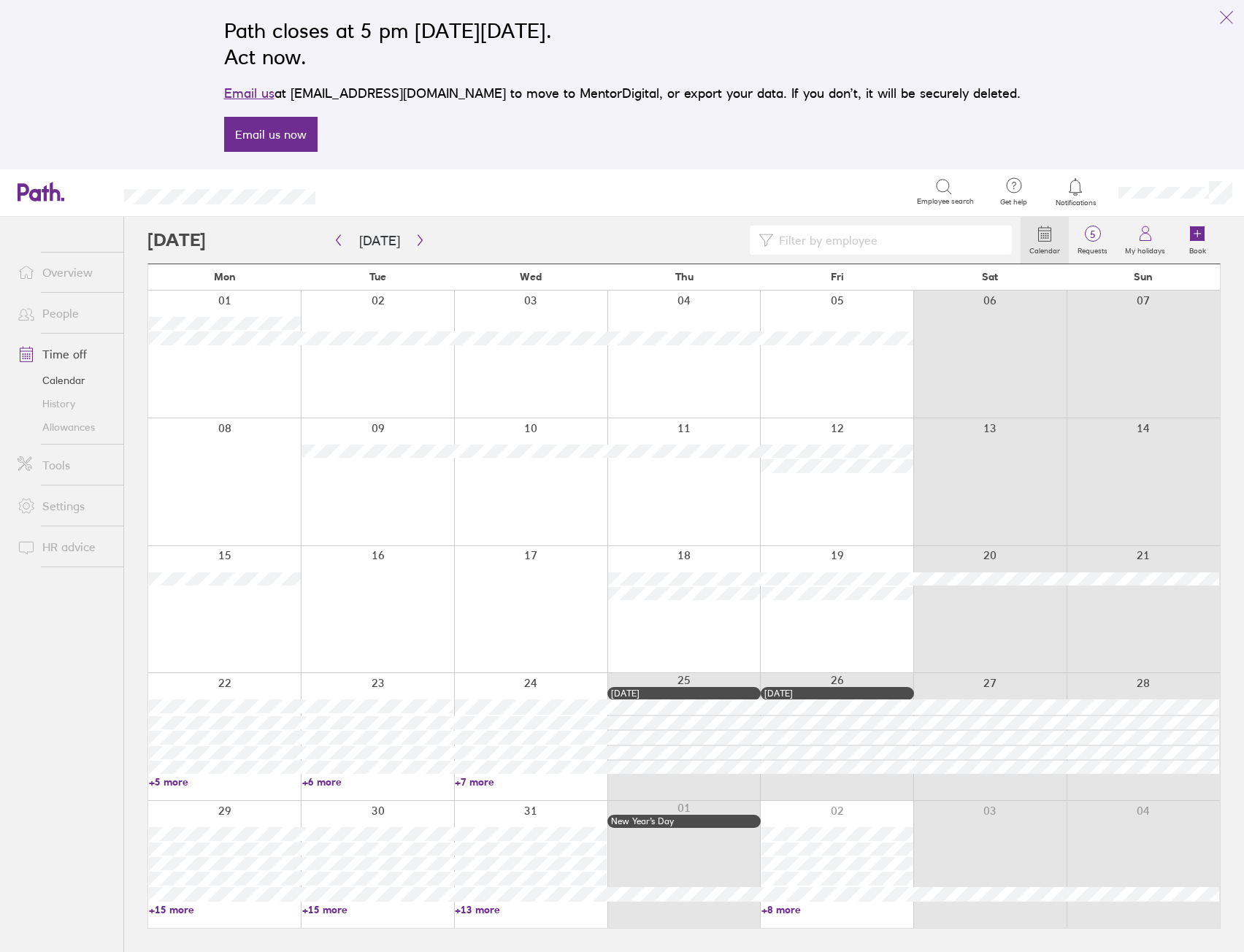
click at [172, 782] on link "+5 more" at bounding box center [225, 782] width 152 height 13
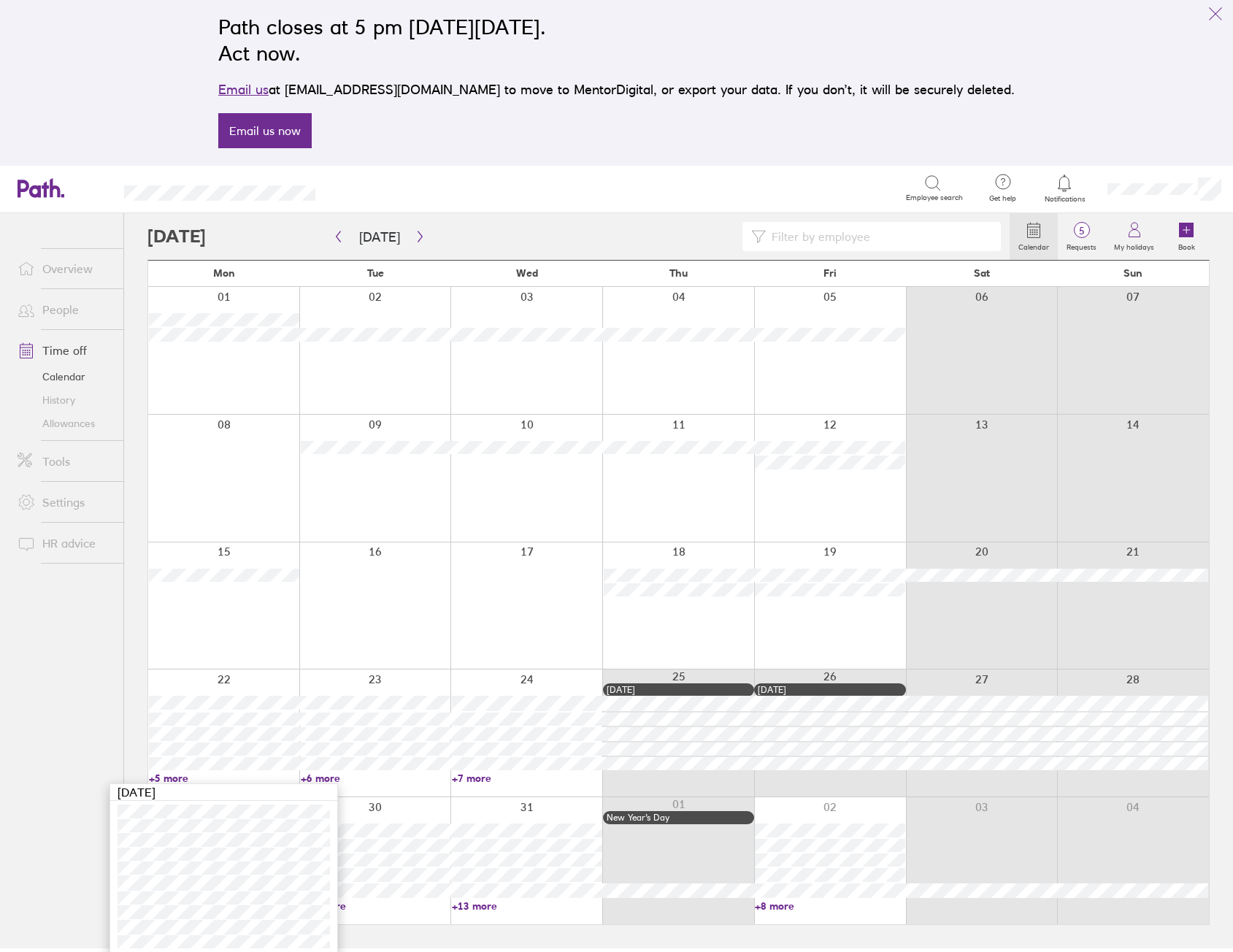
scroll to position [8, 0]
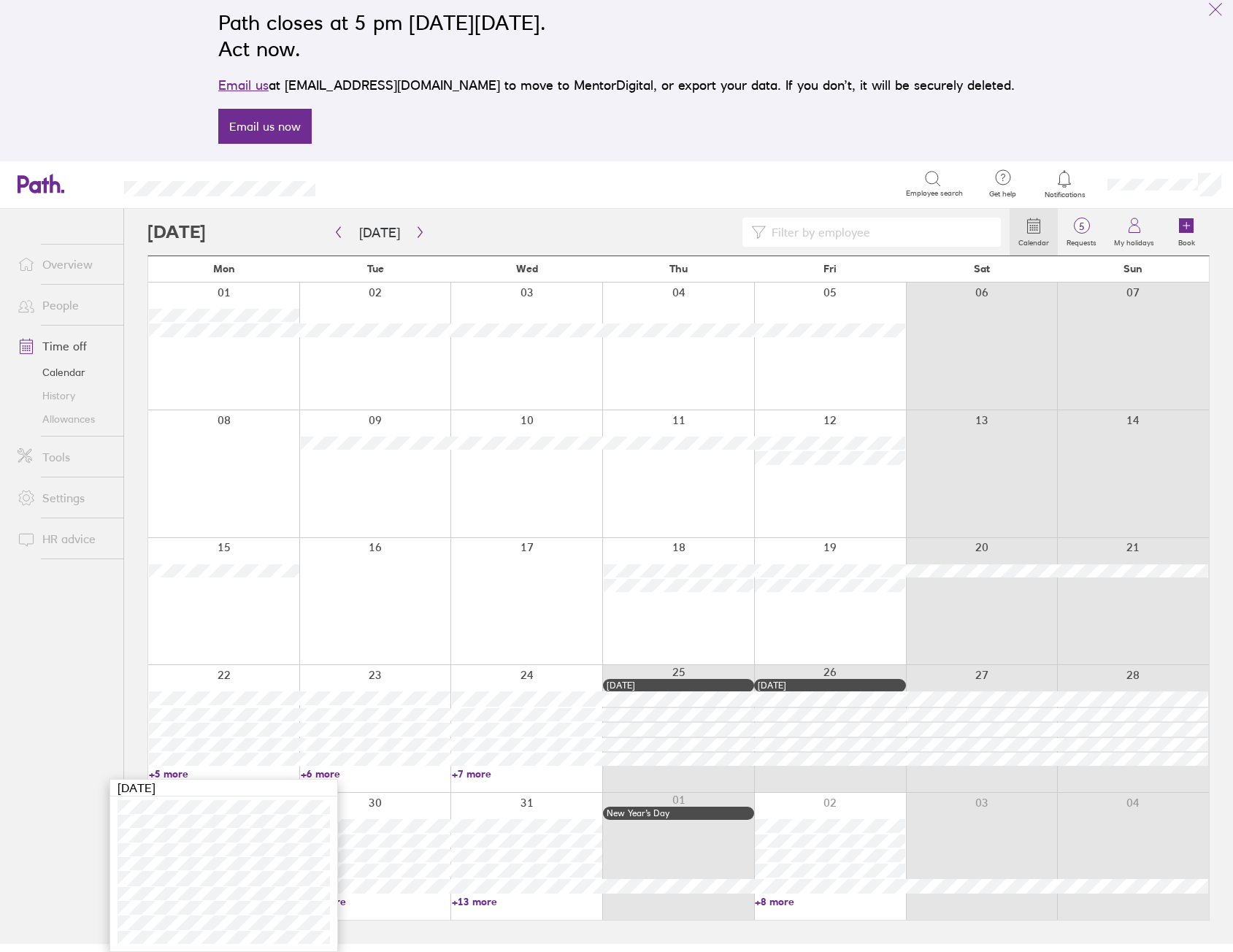
click at [319, 774] on link "+6 more" at bounding box center [376, 774] width 150 height 13
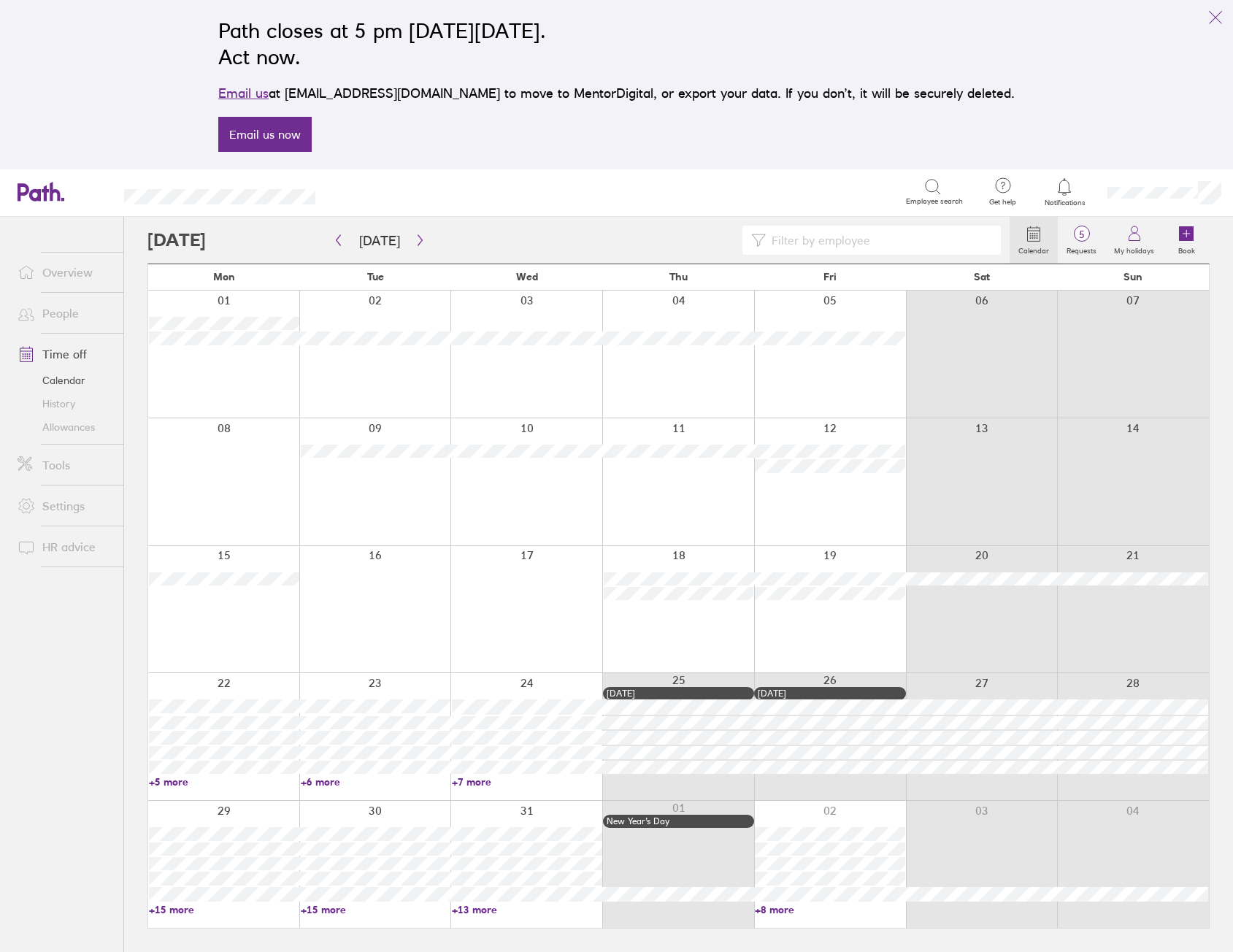
scroll to position [0, 0]
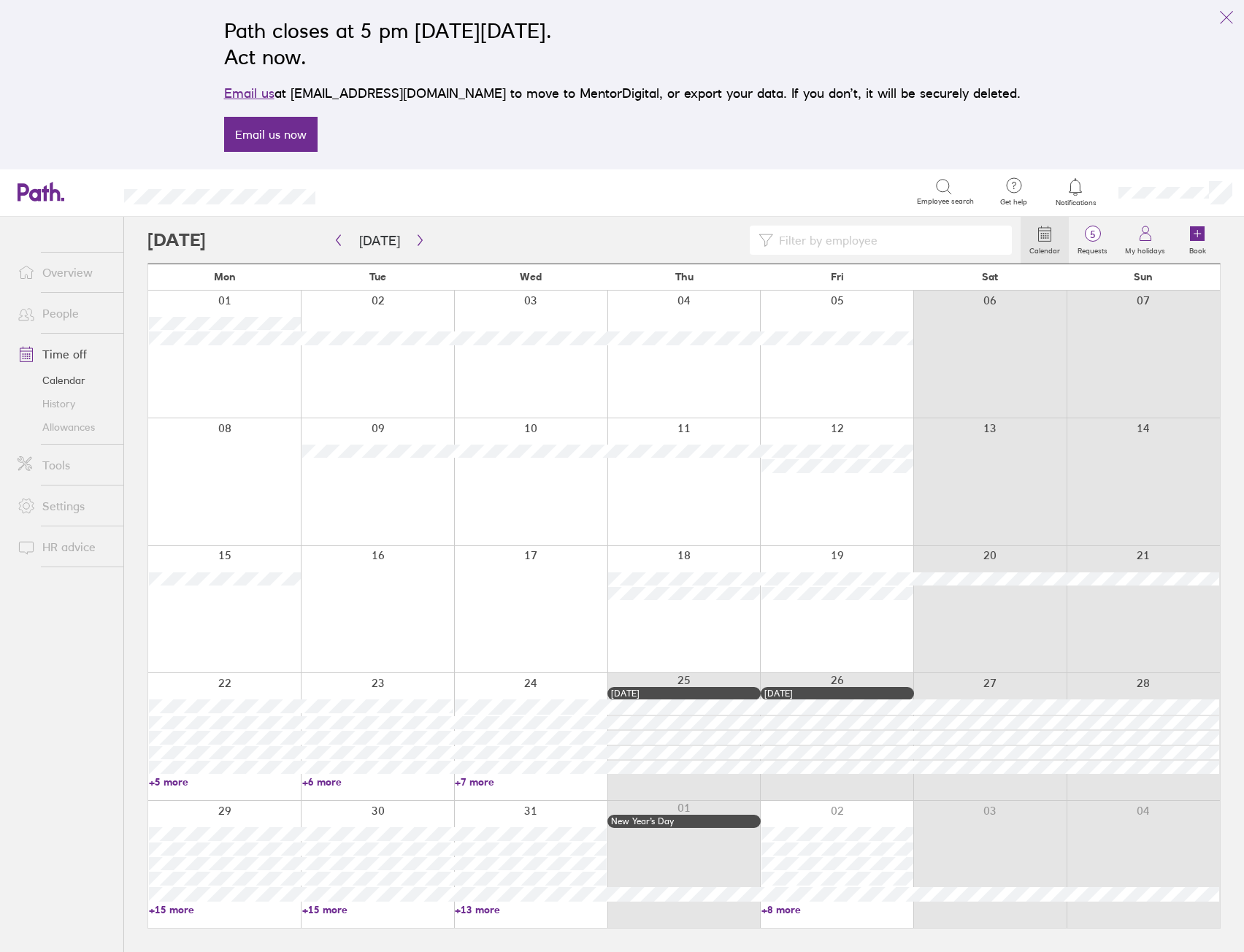
click at [321, 780] on link "+6 more" at bounding box center [378, 782] width 152 height 13
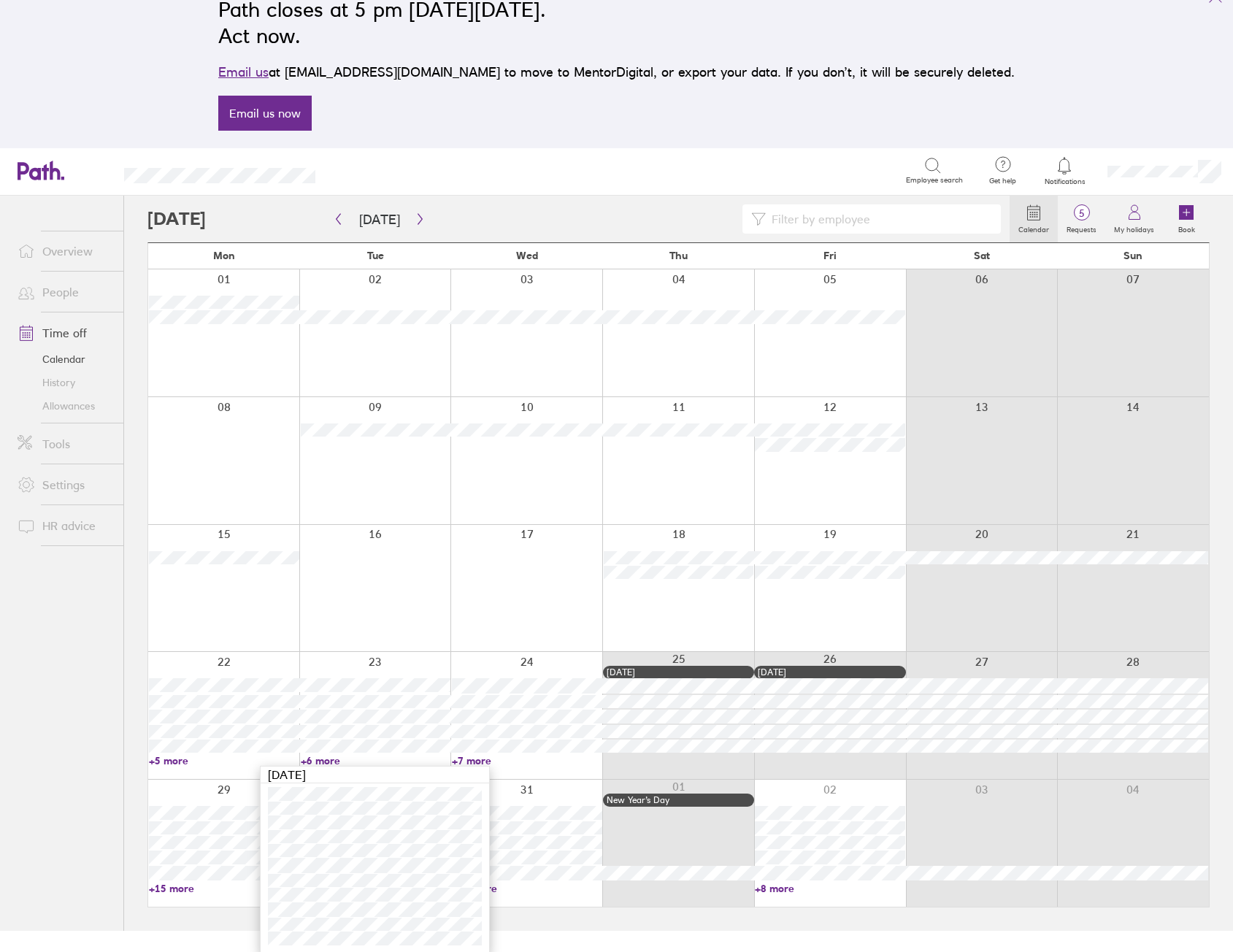
scroll to position [23, 0]
click at [469, 760] on link "+7 more" at bounding box center [527, 759] width 150 height 13
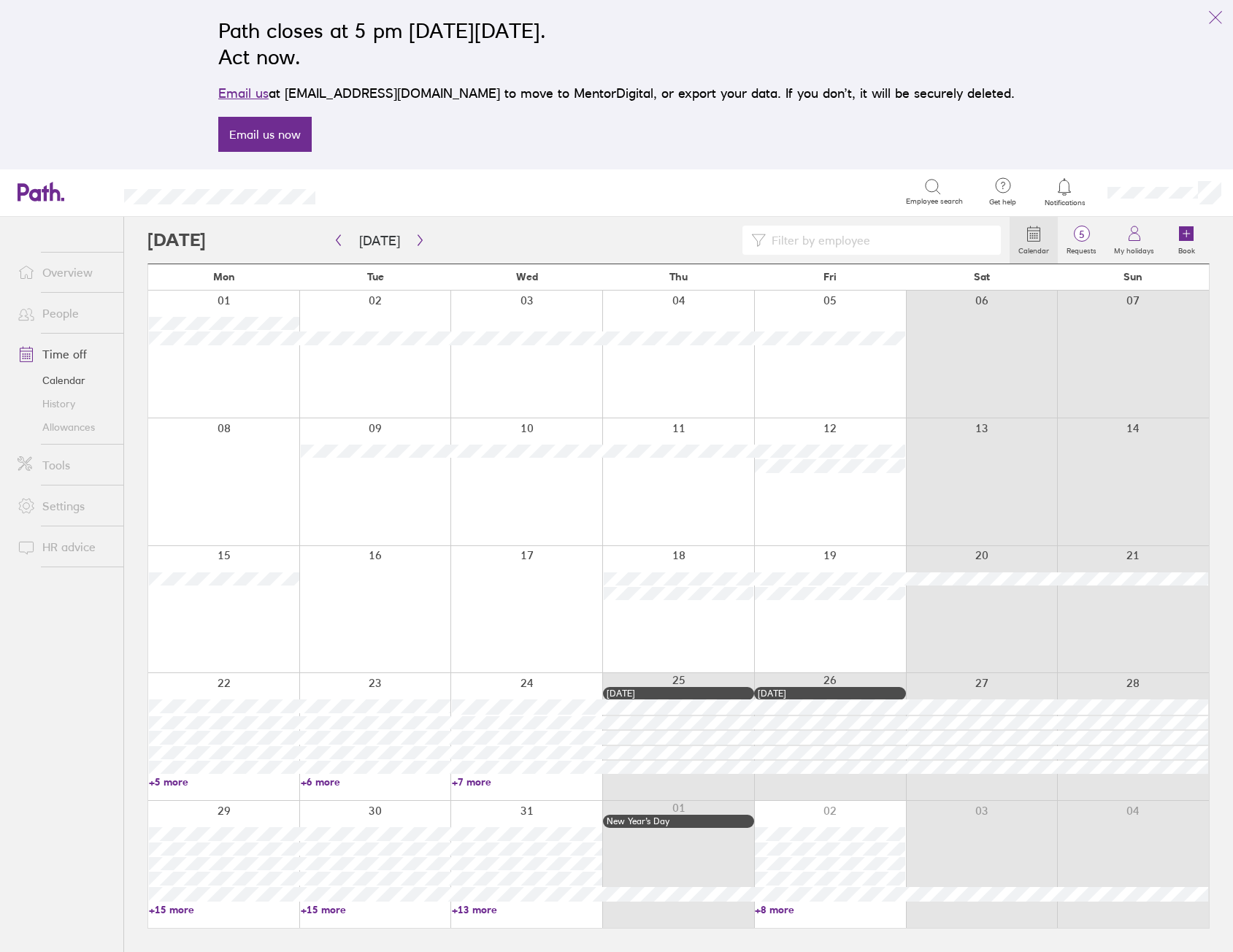
scroll to position [0, 0]
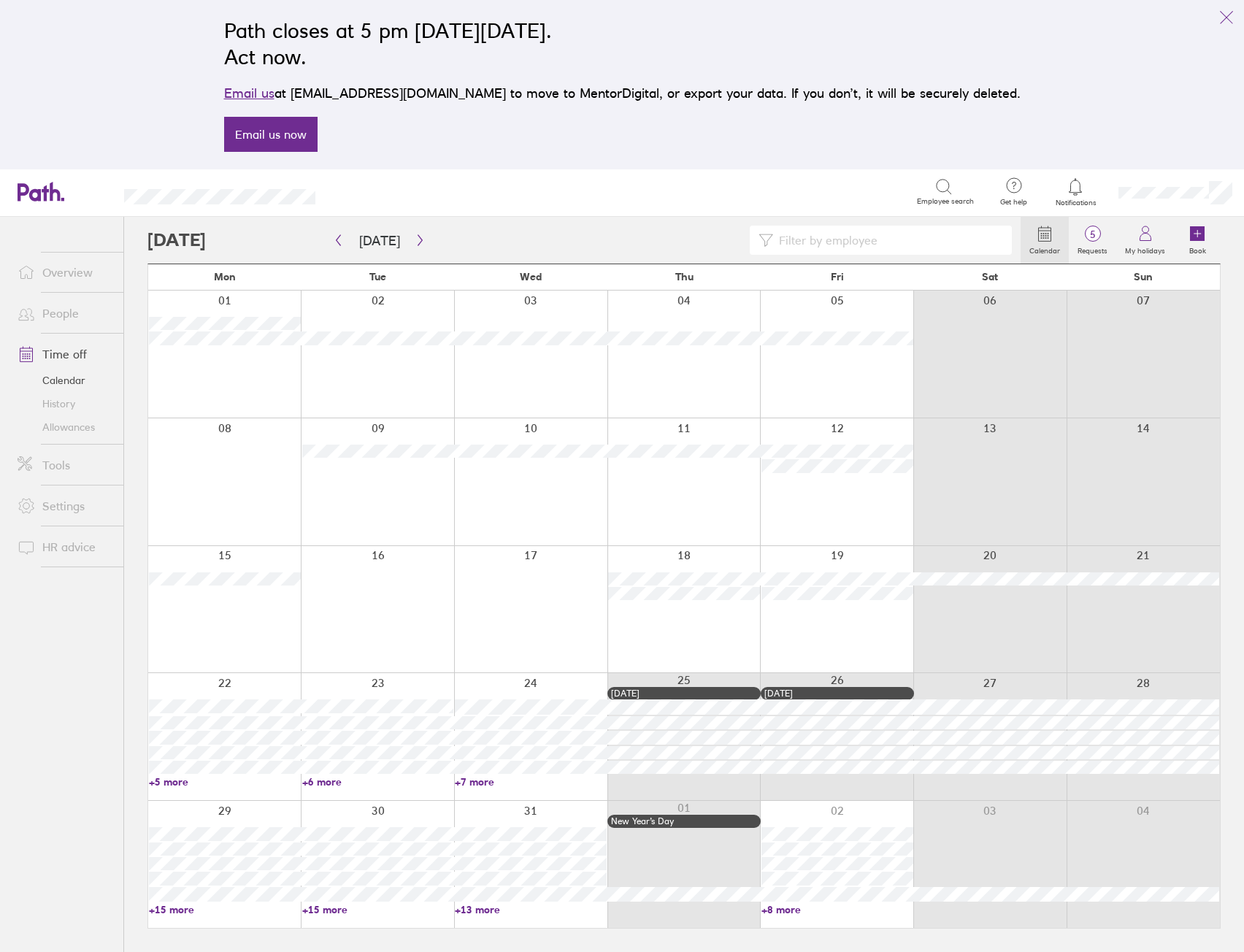
click at [473, 777] on link "+7 more" at bounding box center [531, 782] width 152 height 13
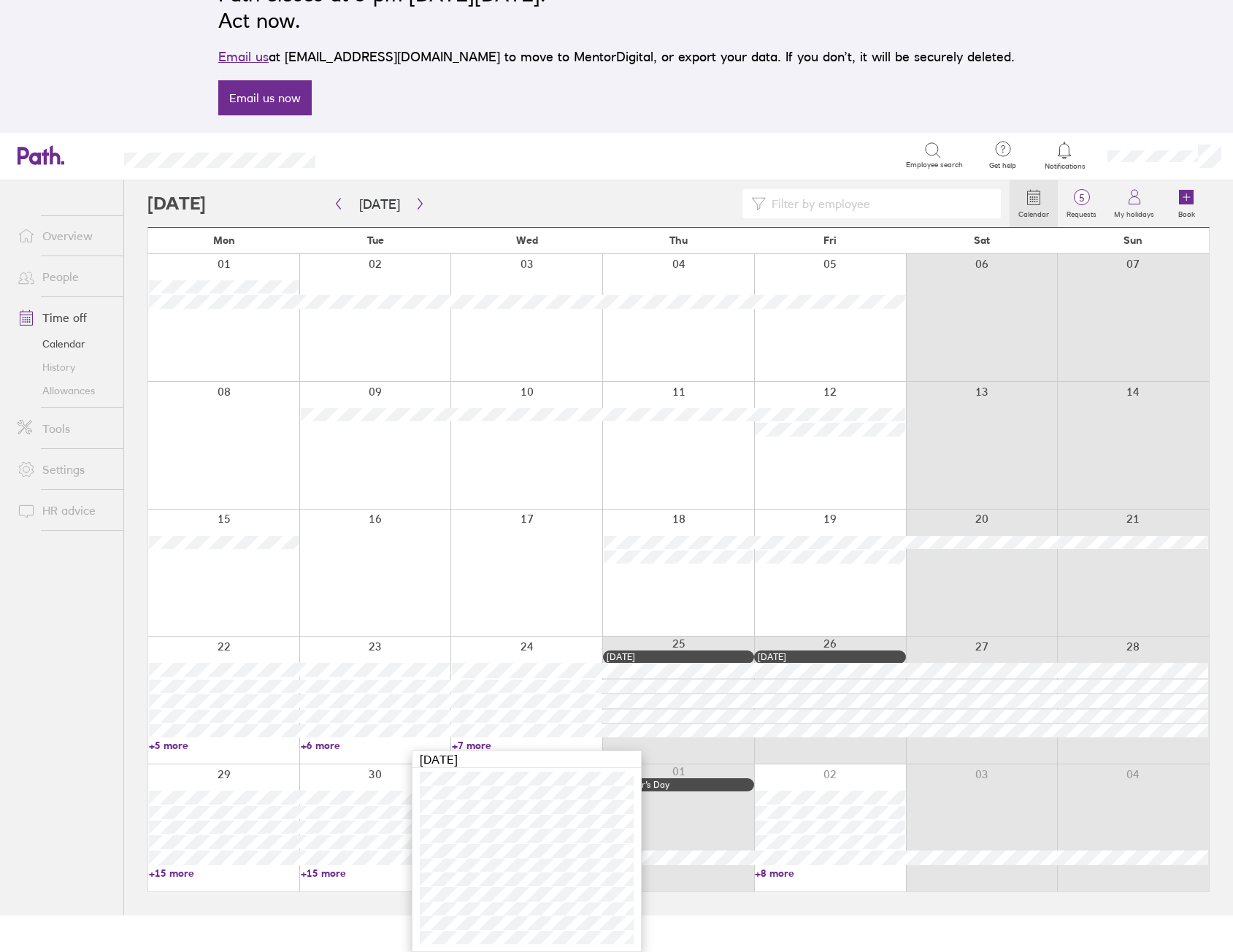
scroll to position [23, 0]
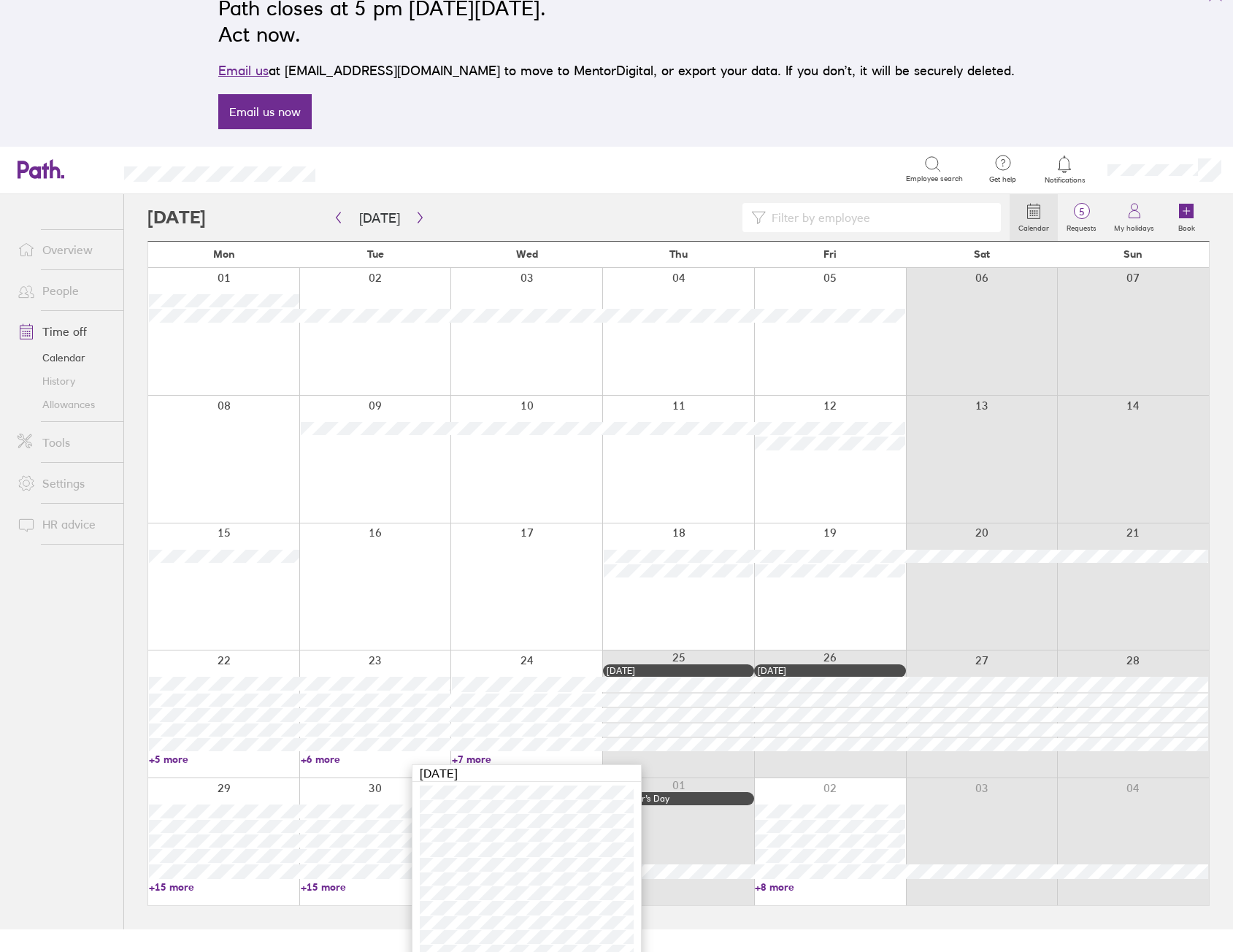
click at [176, 871] on div "29 30 31 01 New Year’s Day 02 03 04 +15 more +15 more +13 more +8 more" at bounding box center [678, 836] width 1061 height 116
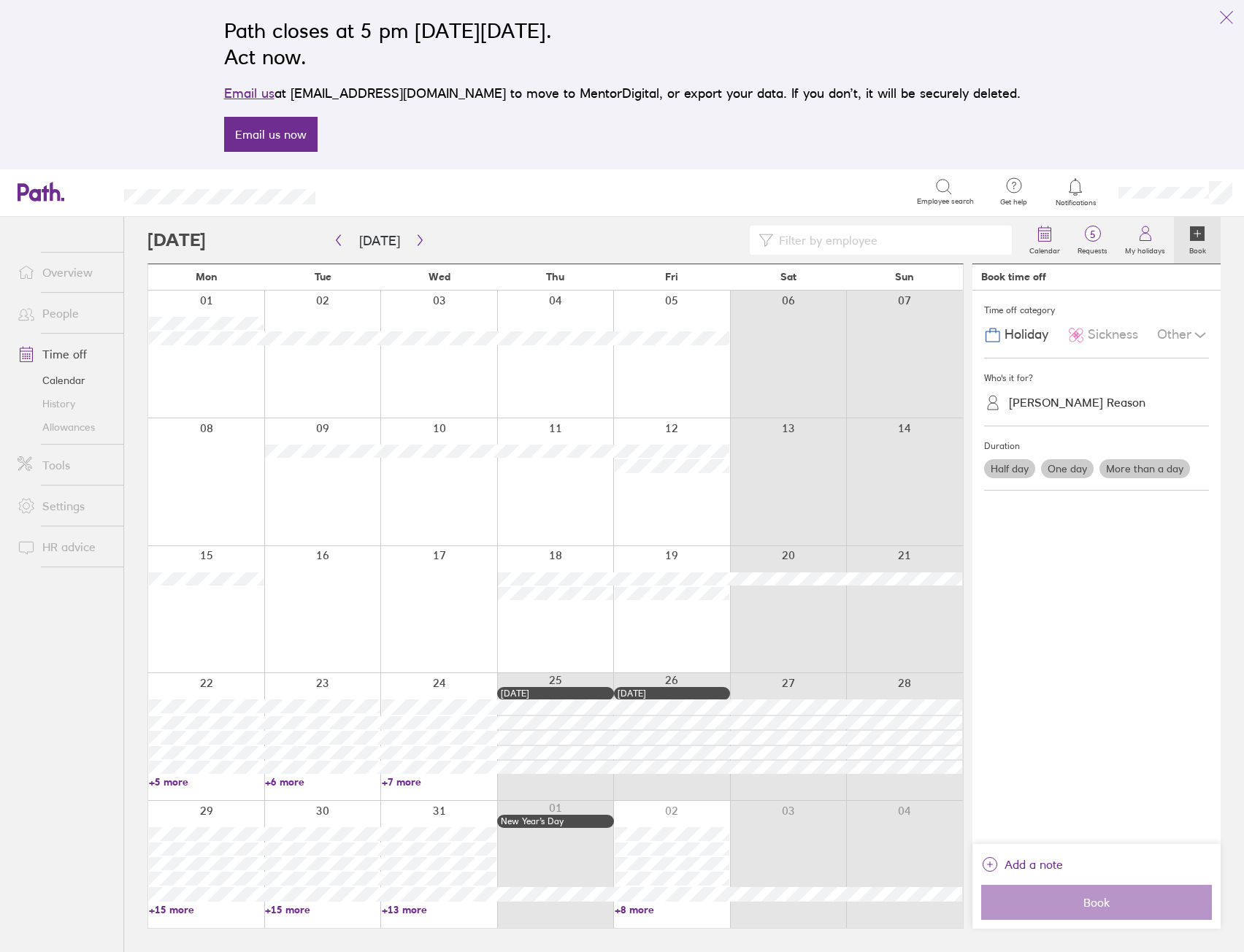
click at [174, 909] on link "+15 more" at bounding box center [206, 909] width 114 height 13
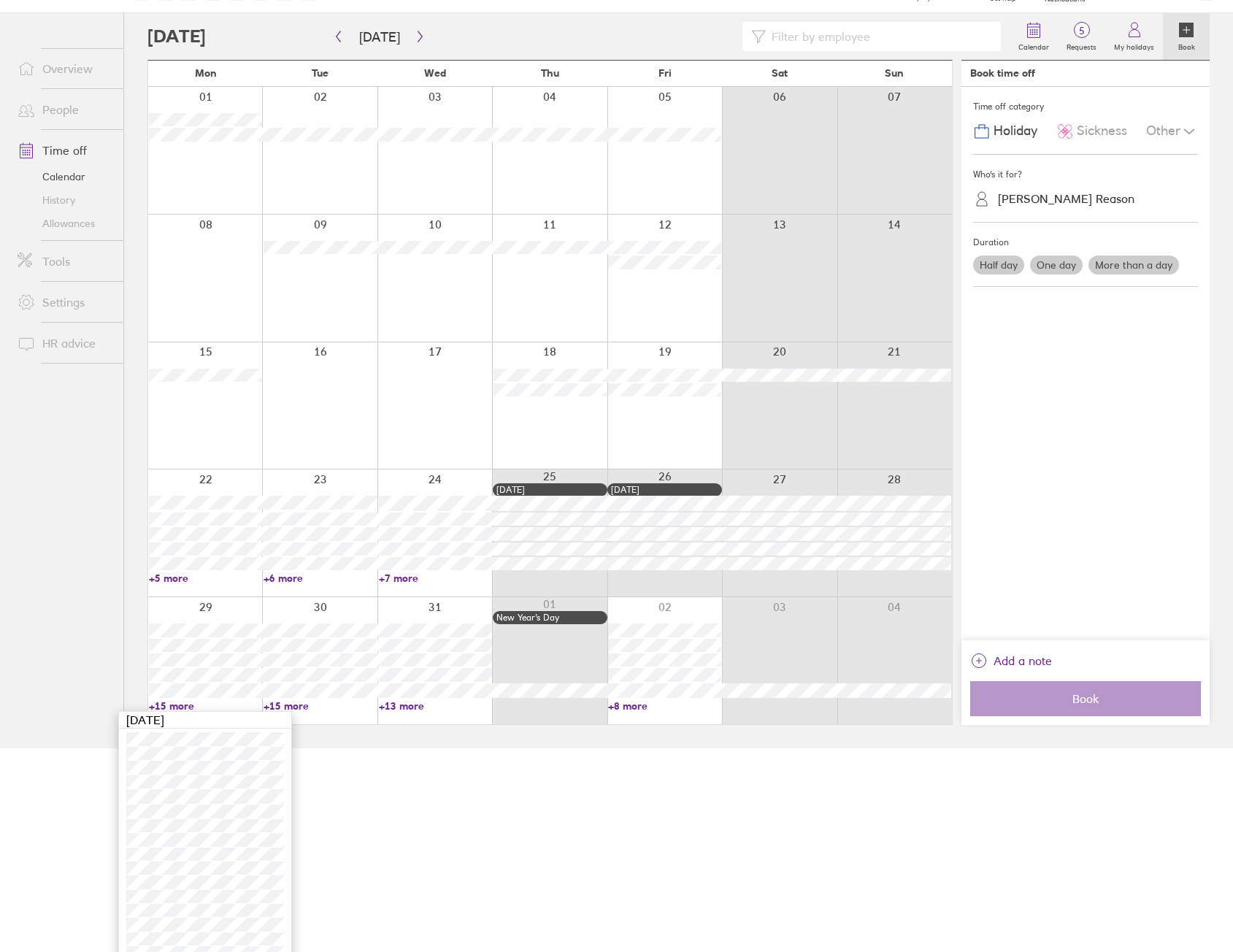
scroll to position [277, 0]
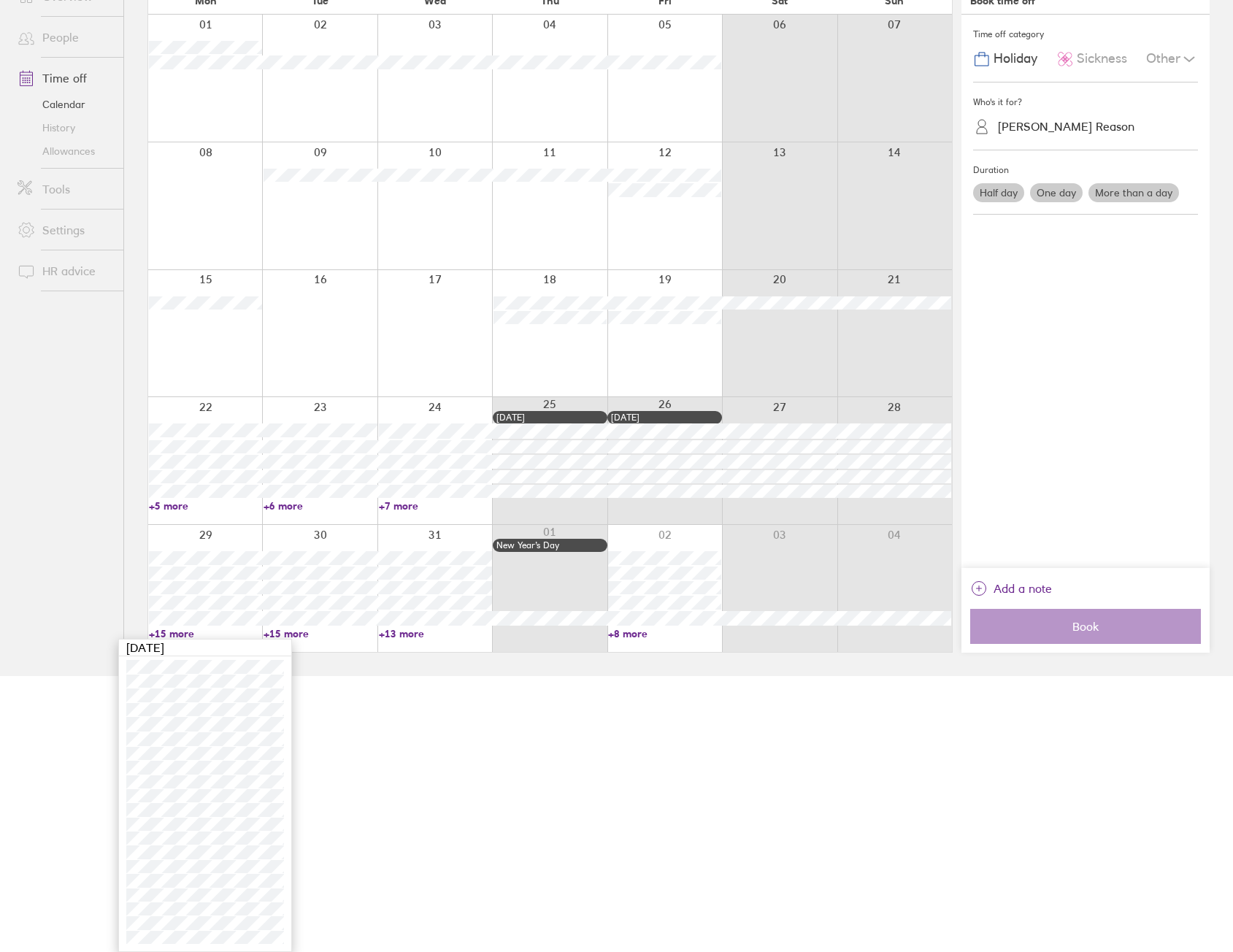
click at [303, 636] on link "+15 more" at bounding box center [320, 633] width 113 height 13
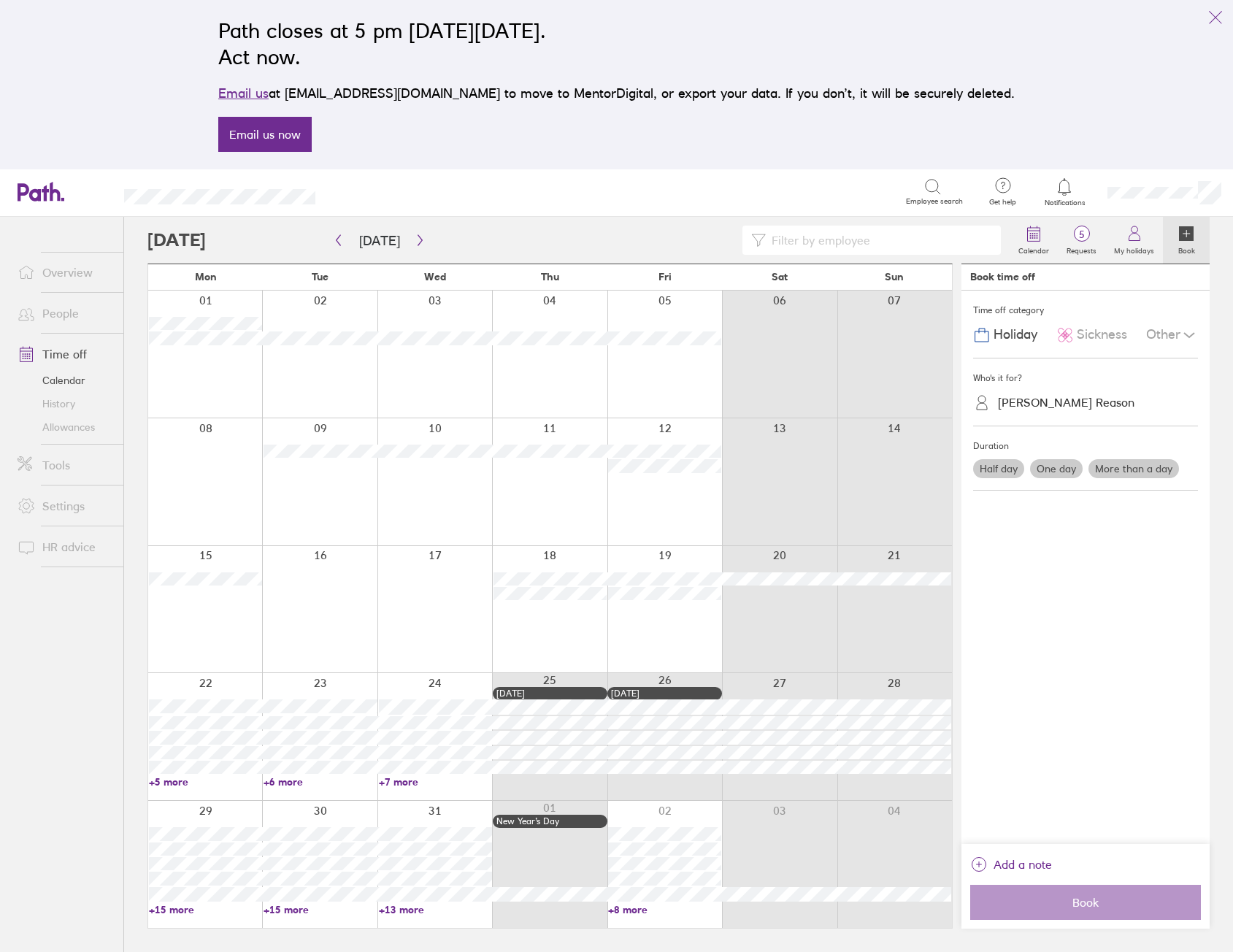
scroll to position [0, 0]
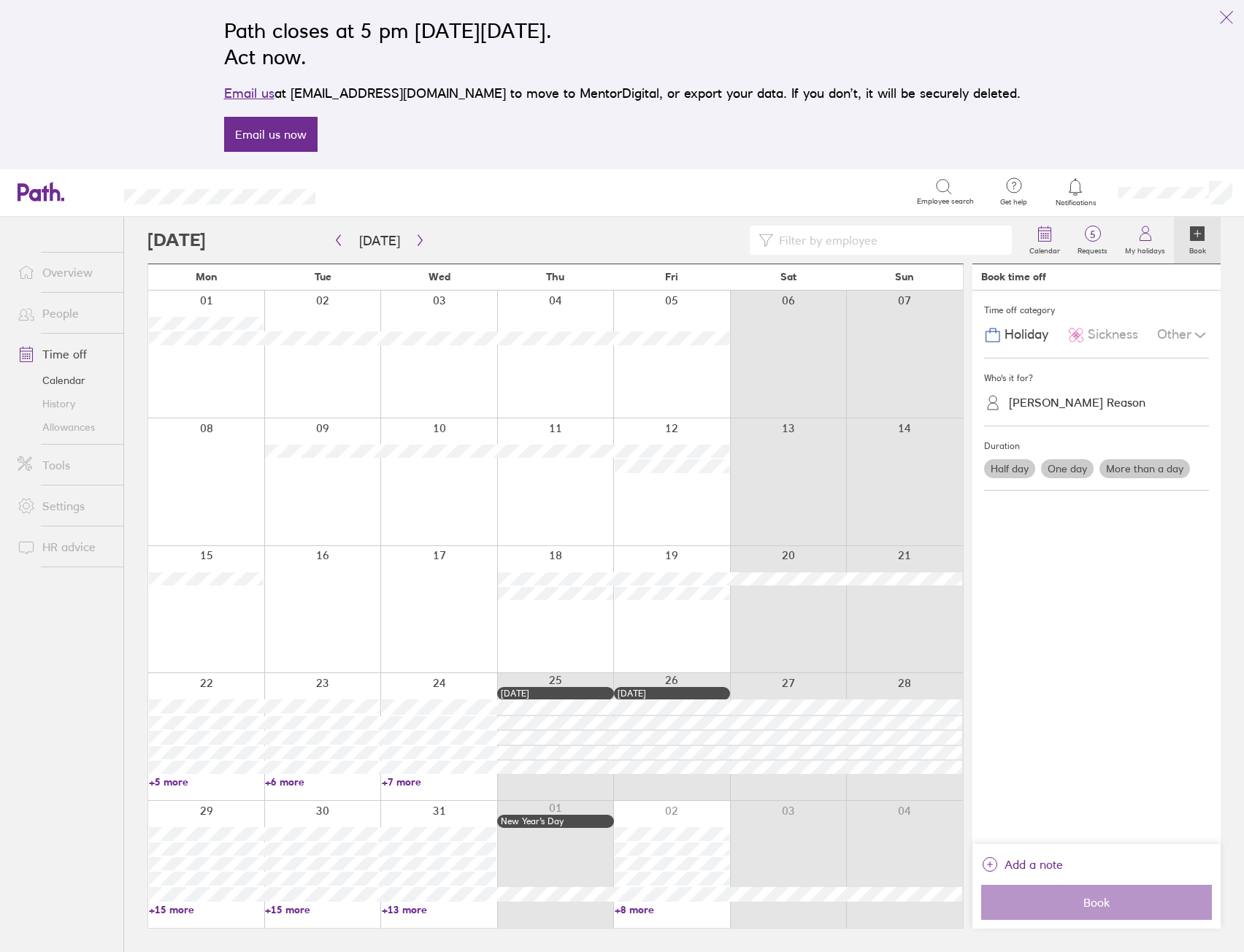
click at [280, 907] on link "+15 more" at bounding box center [322, 909] width 114 height 13
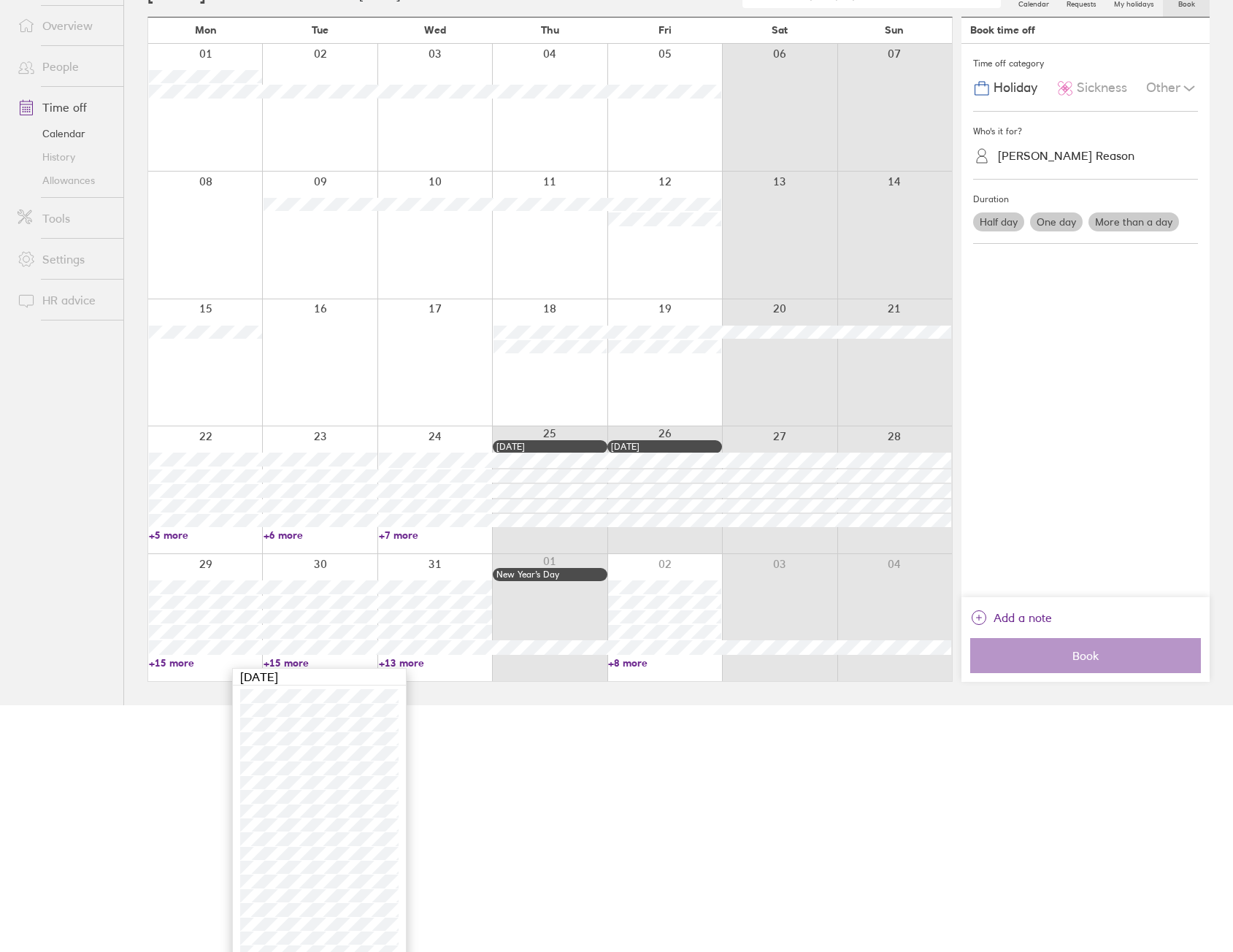
scroll to position [277, 0]
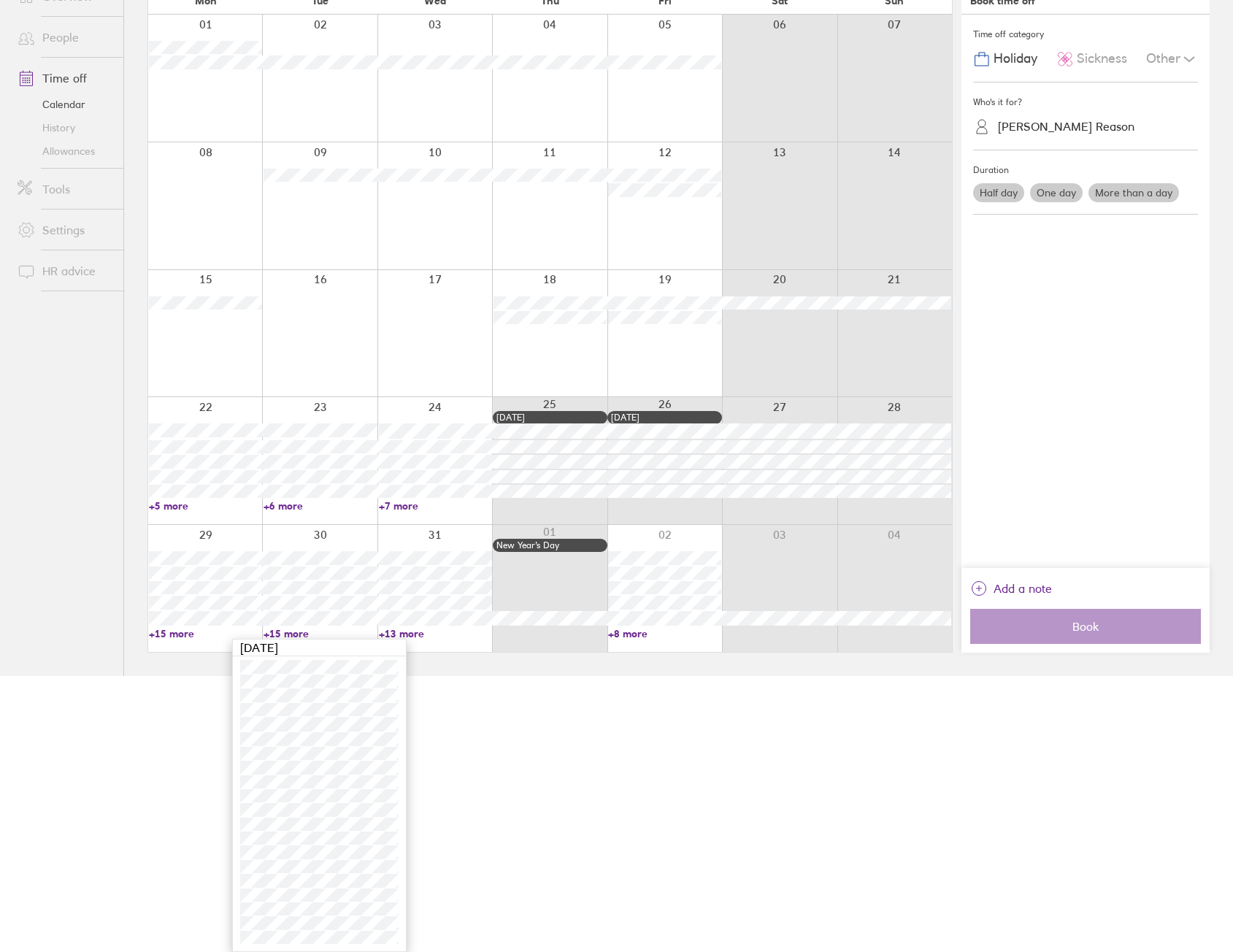
click at [407, 631] on link "+13 more" at bounding box center [435, 633] width 113 height 13
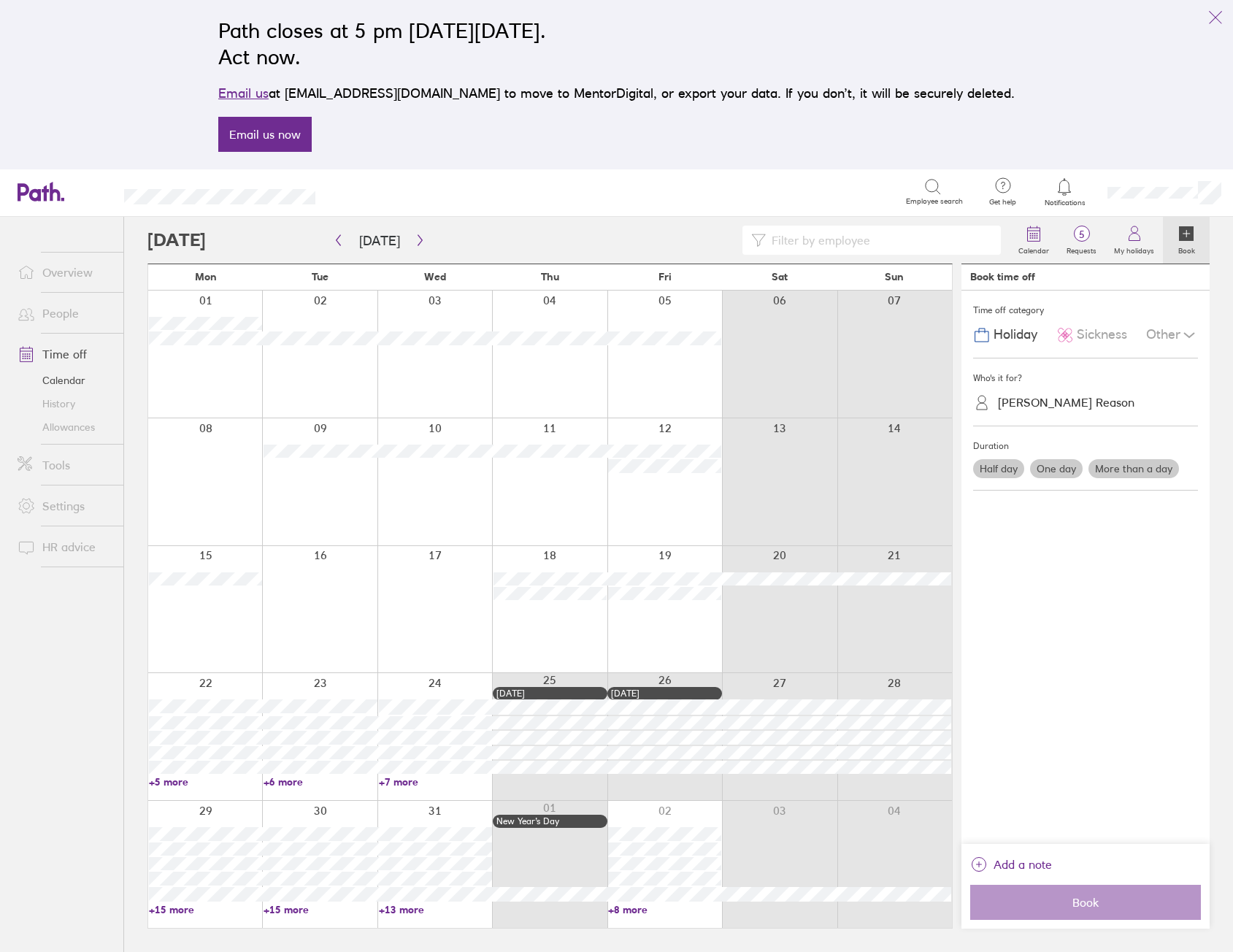
scroll to position [0, 0]
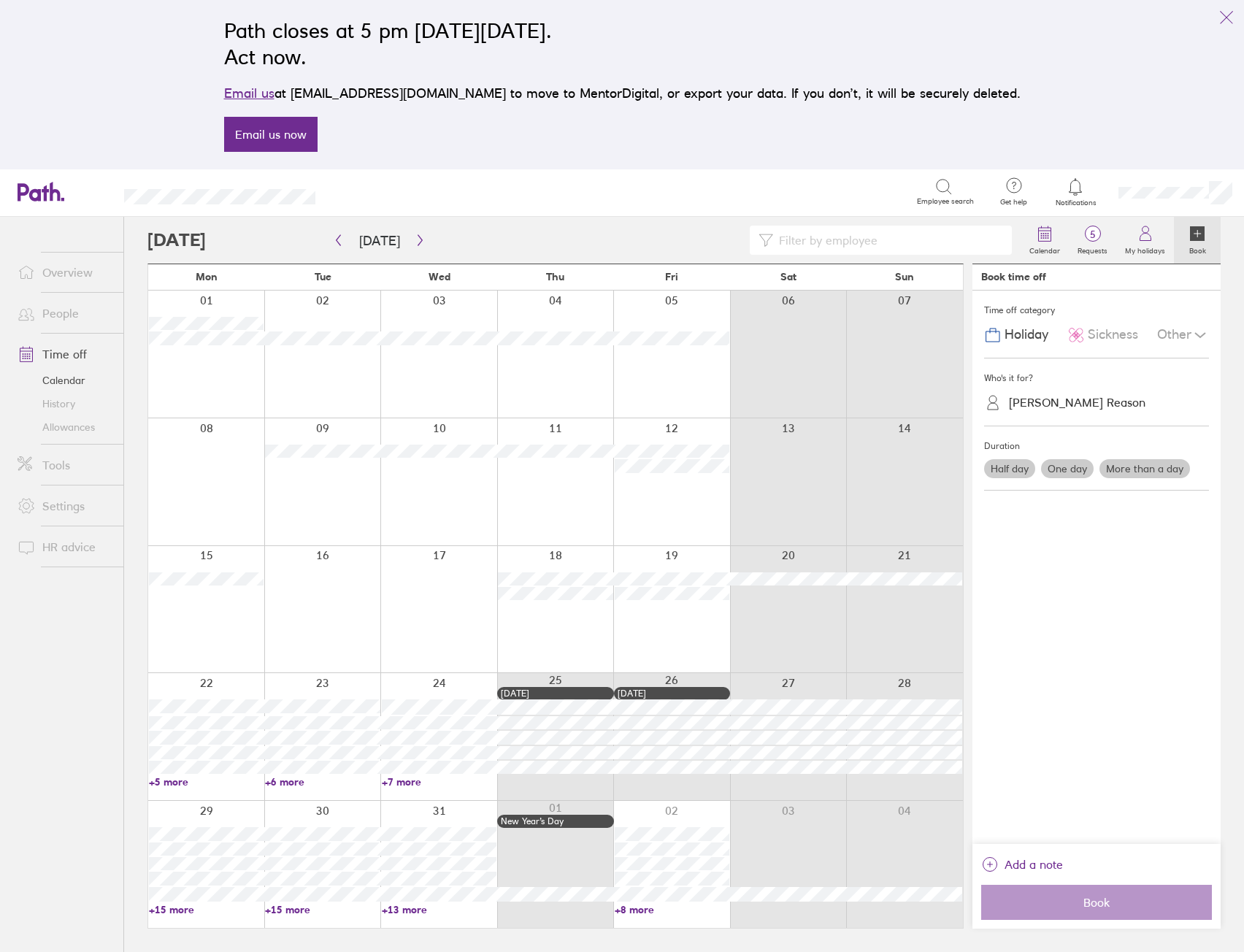
click at [405, 905] on link "+13 more" at bounding box center [439, 909] width 114 height 13
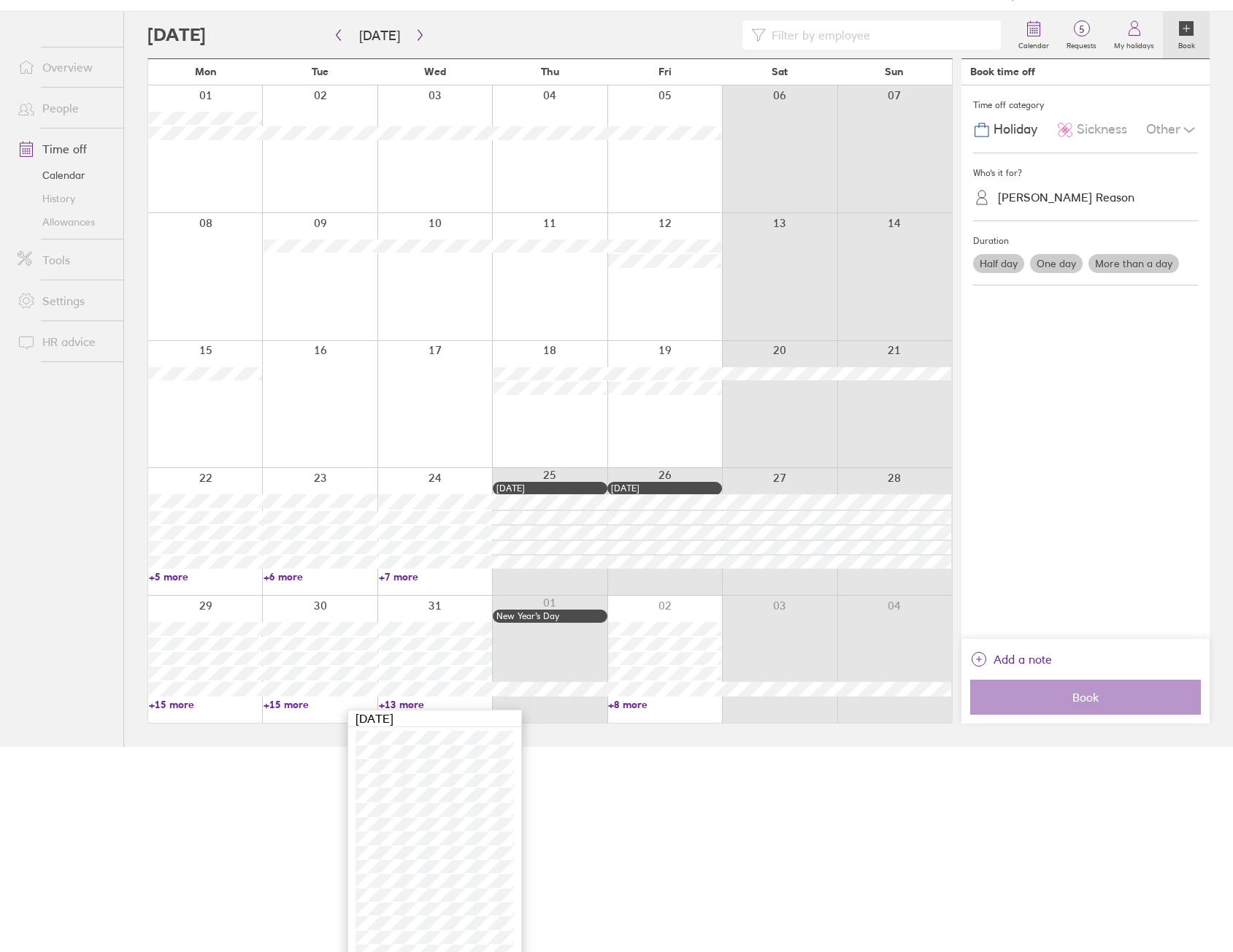
scroll to position [248, 0]
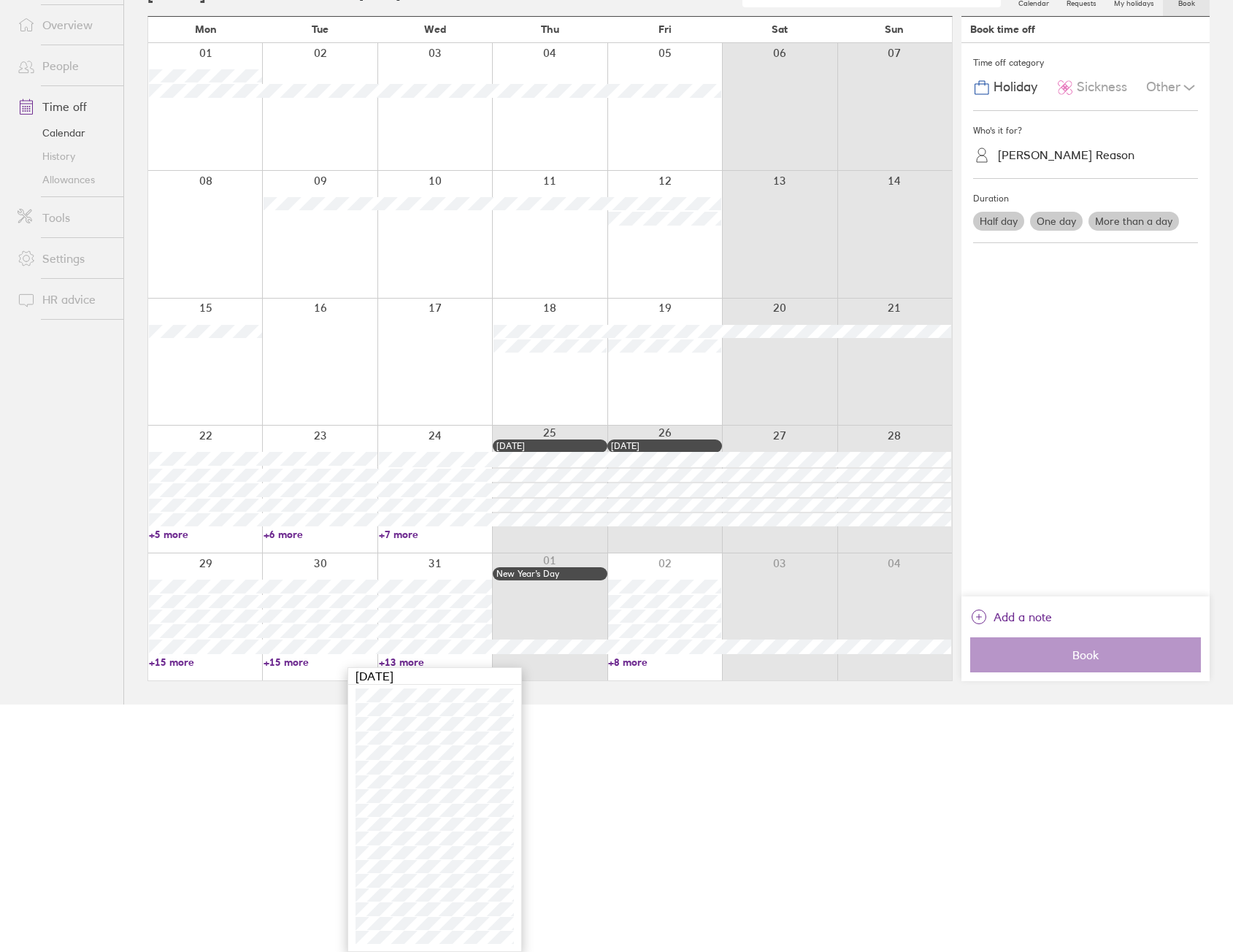
click at [633, 661] on link "+8 more" at bounding box center [664, 662] width 113 height 13
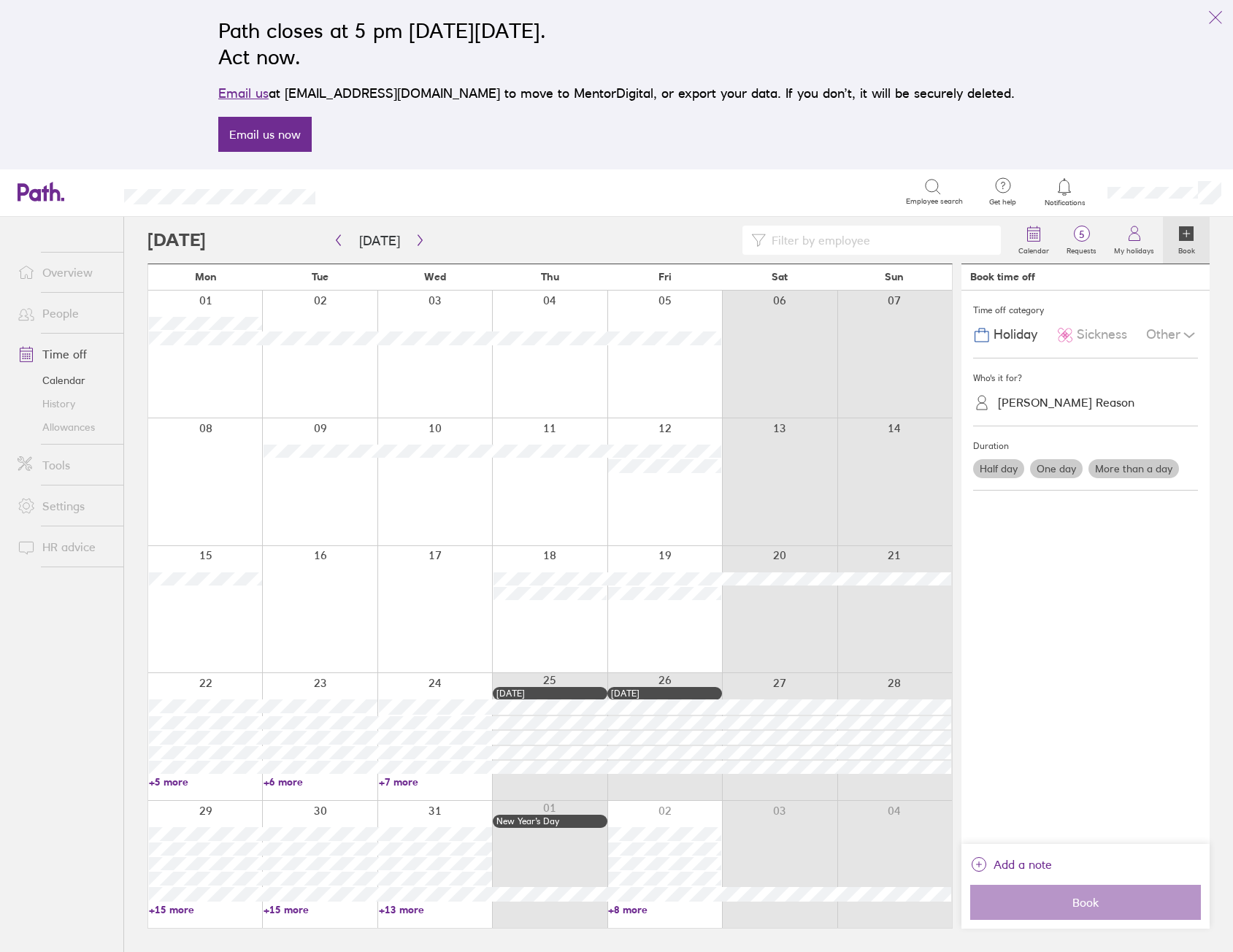
scroll to position [0, 0]
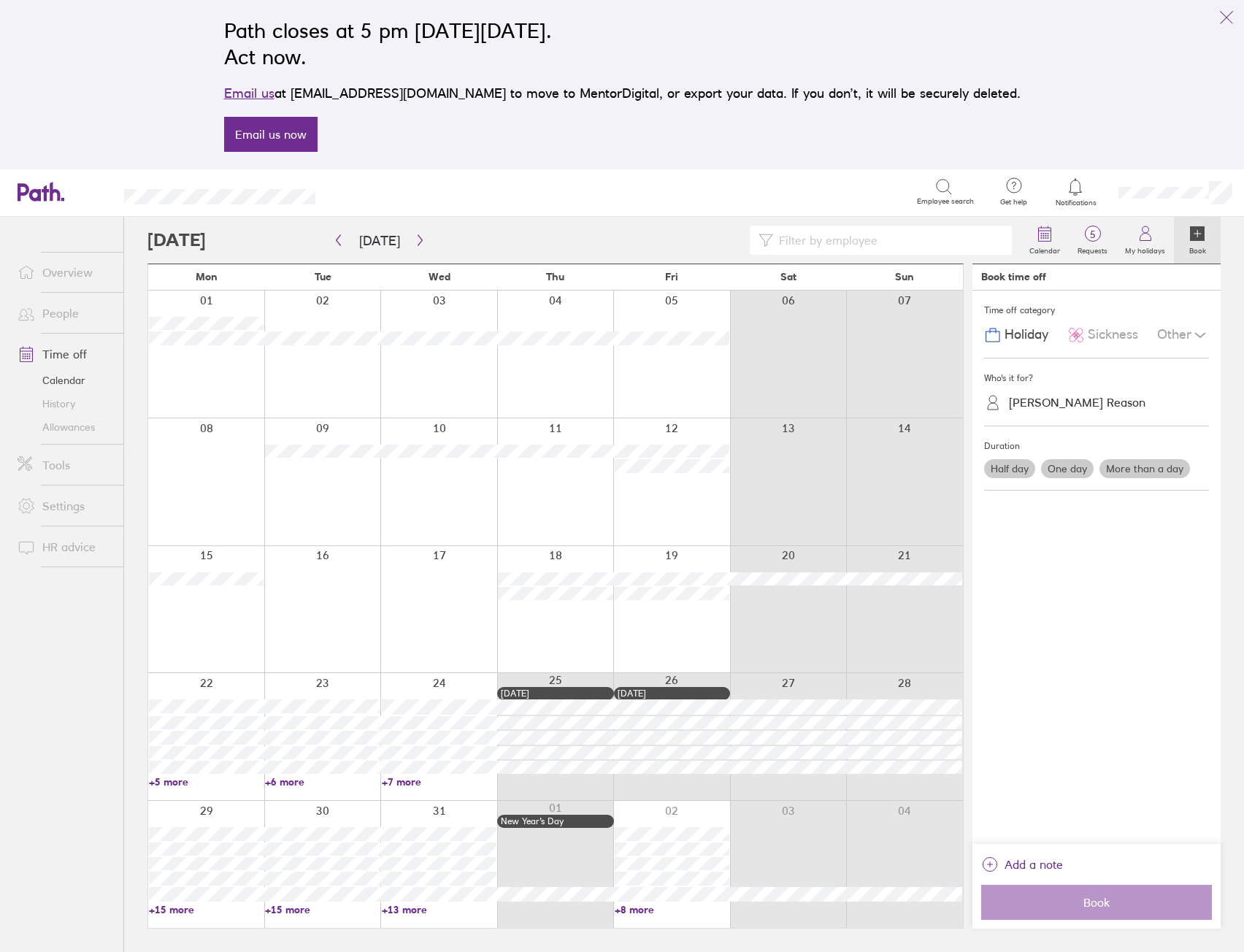
click at [636, 915] on div at bounding box center [671, 864] width 117 height 127
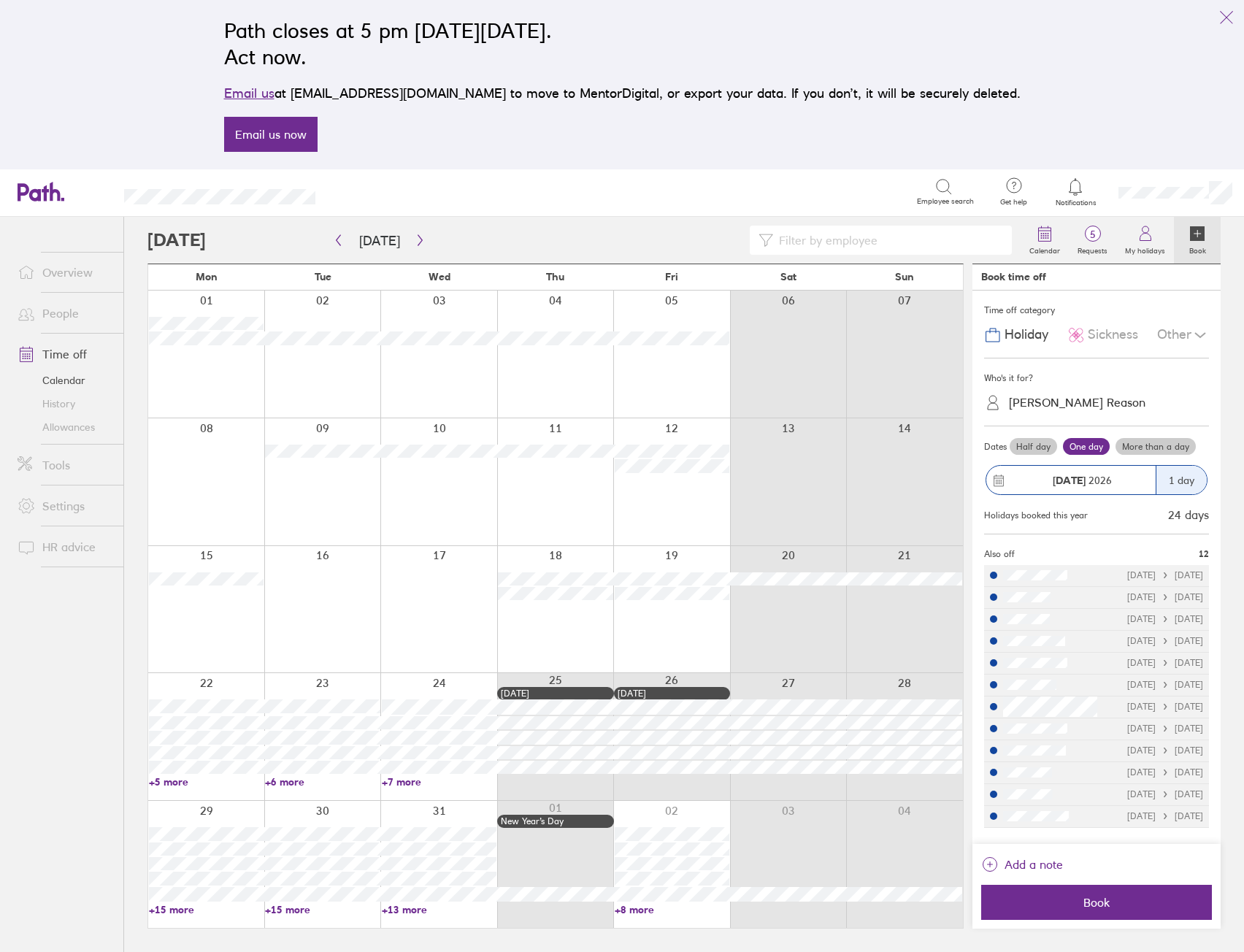
click at [641, 909] on link "+8 more" at bounding box center [672, 909] width 114 height 13
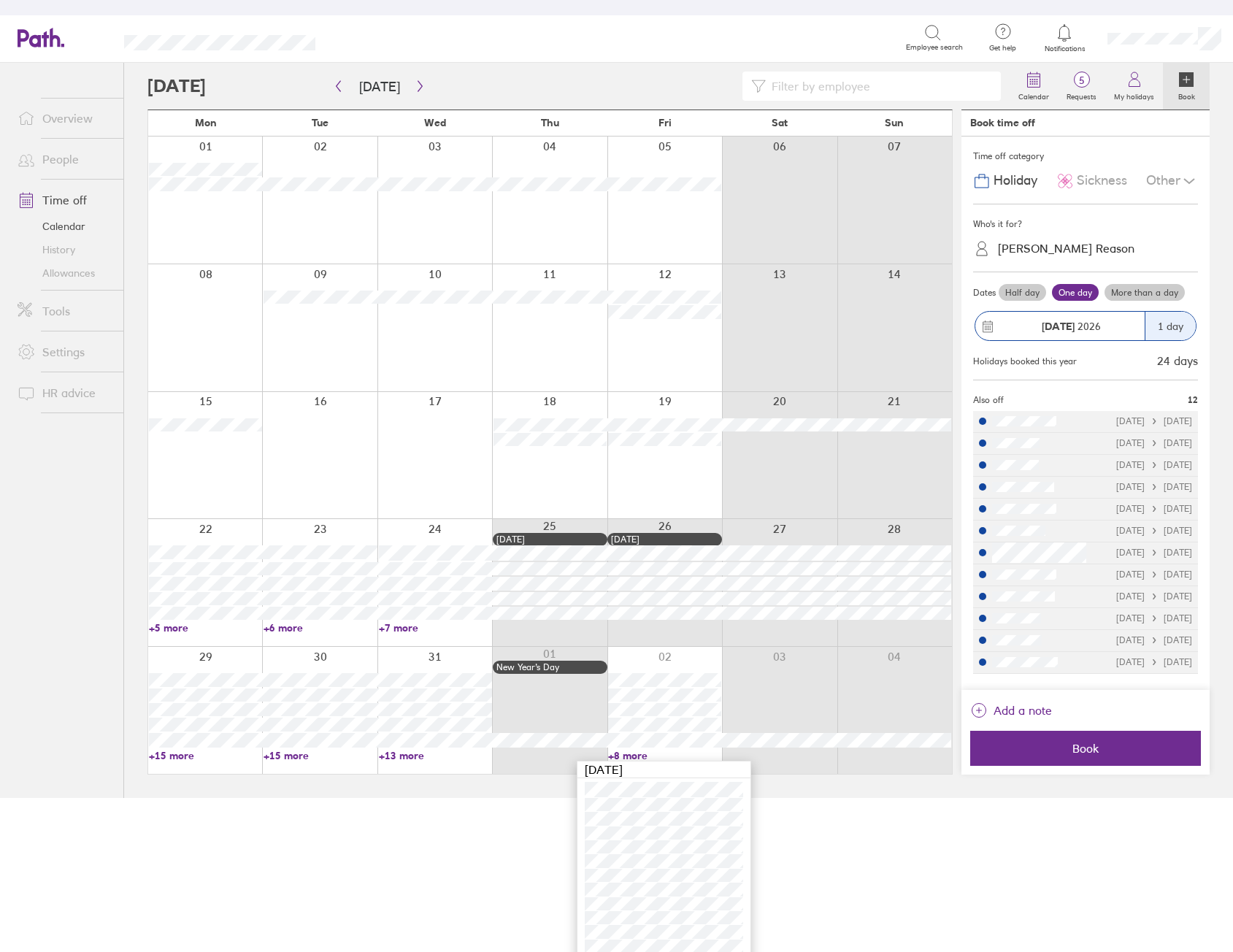
scroll to position [178, 0]
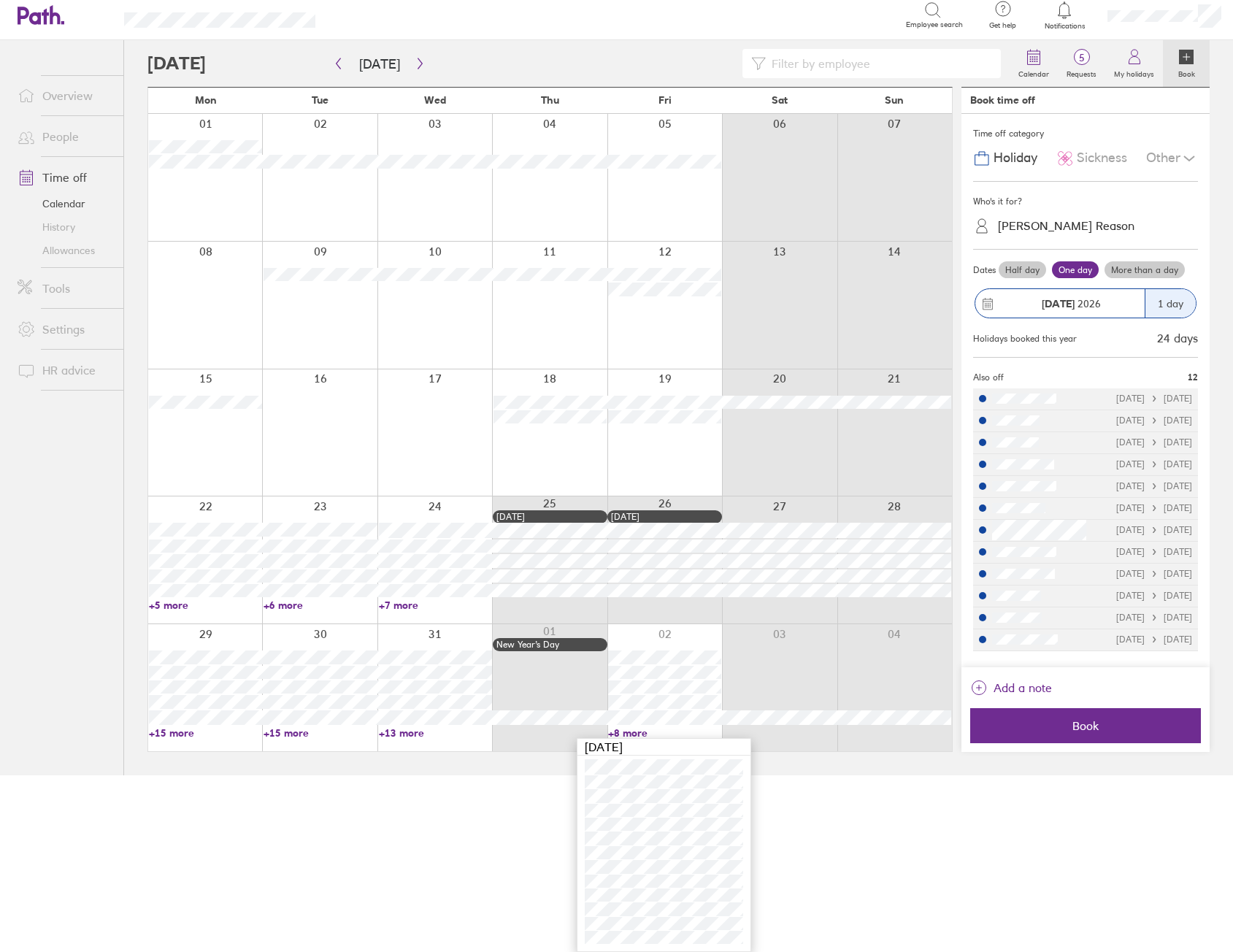
click at [827, 775] on html "Path closes at 5 pm [DATE][DATE]. Act now. Email us at [EMAIL_ADDRESS][DOMAIN_N…" at bounding box center [616, 299] width 1233 height 952
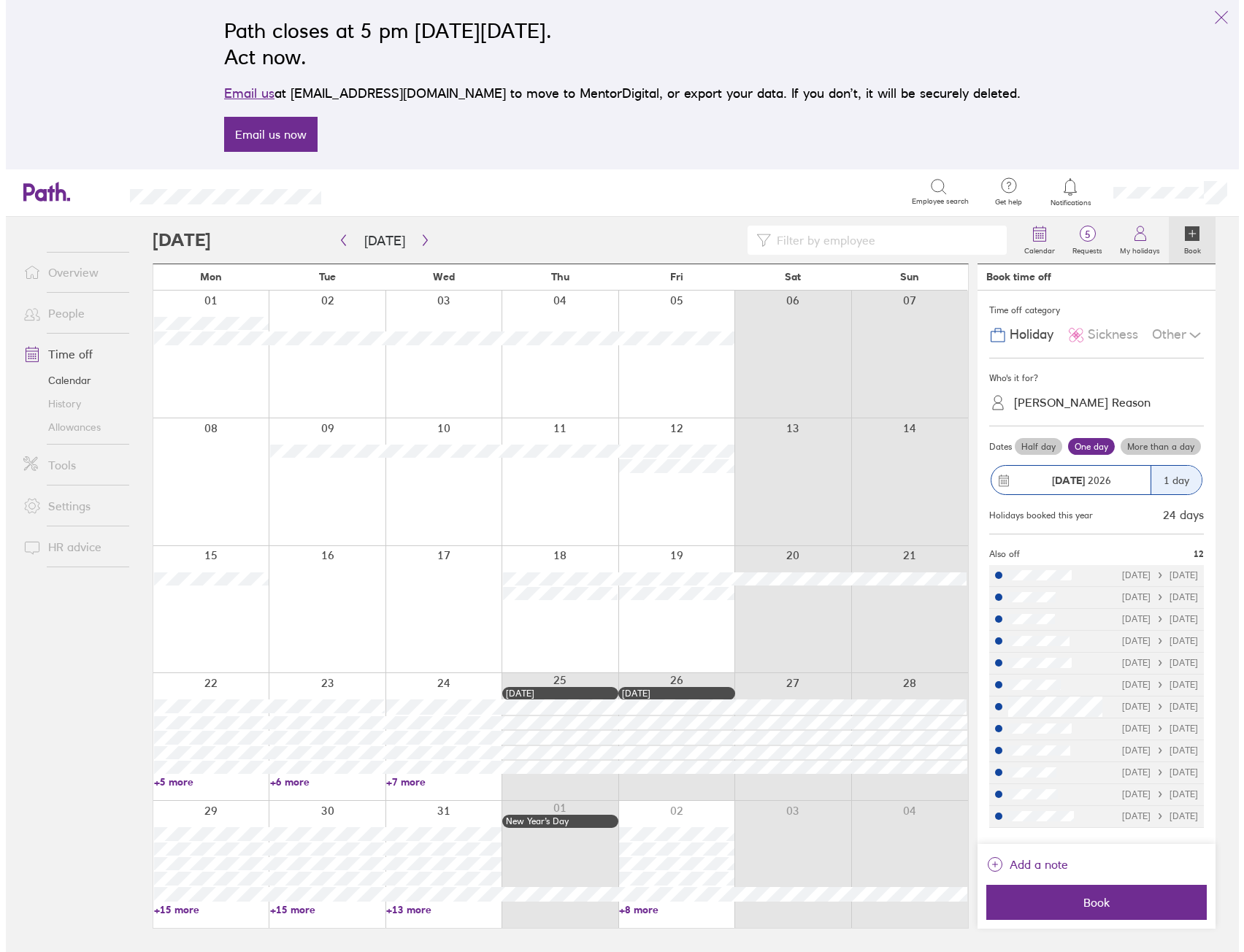
scroll to position [0, 0]
